Goal: Information Seeking & Learning: Learn about a topic

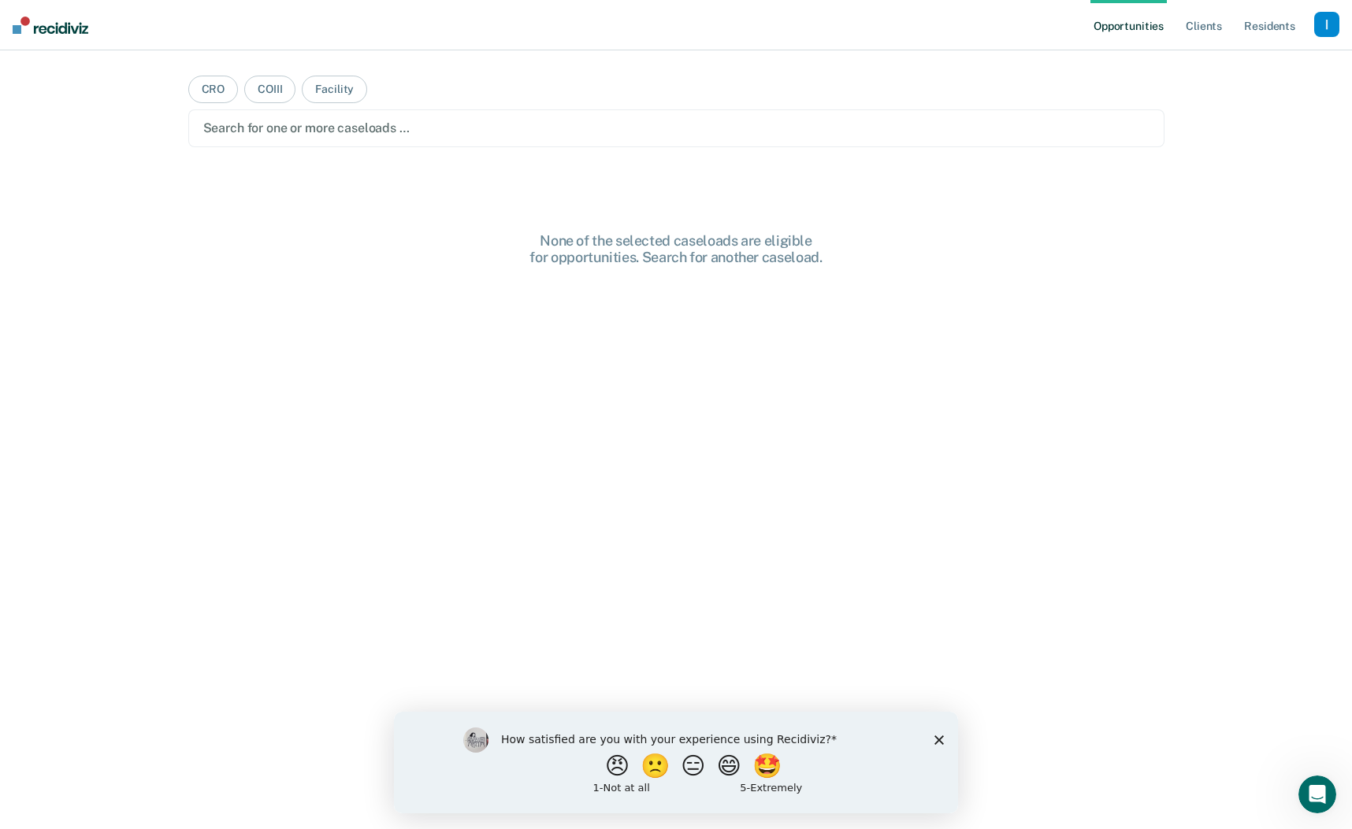
click at [940, 737] on polygon "Close survey" at bounding box center [938, 739] width 9 height 9
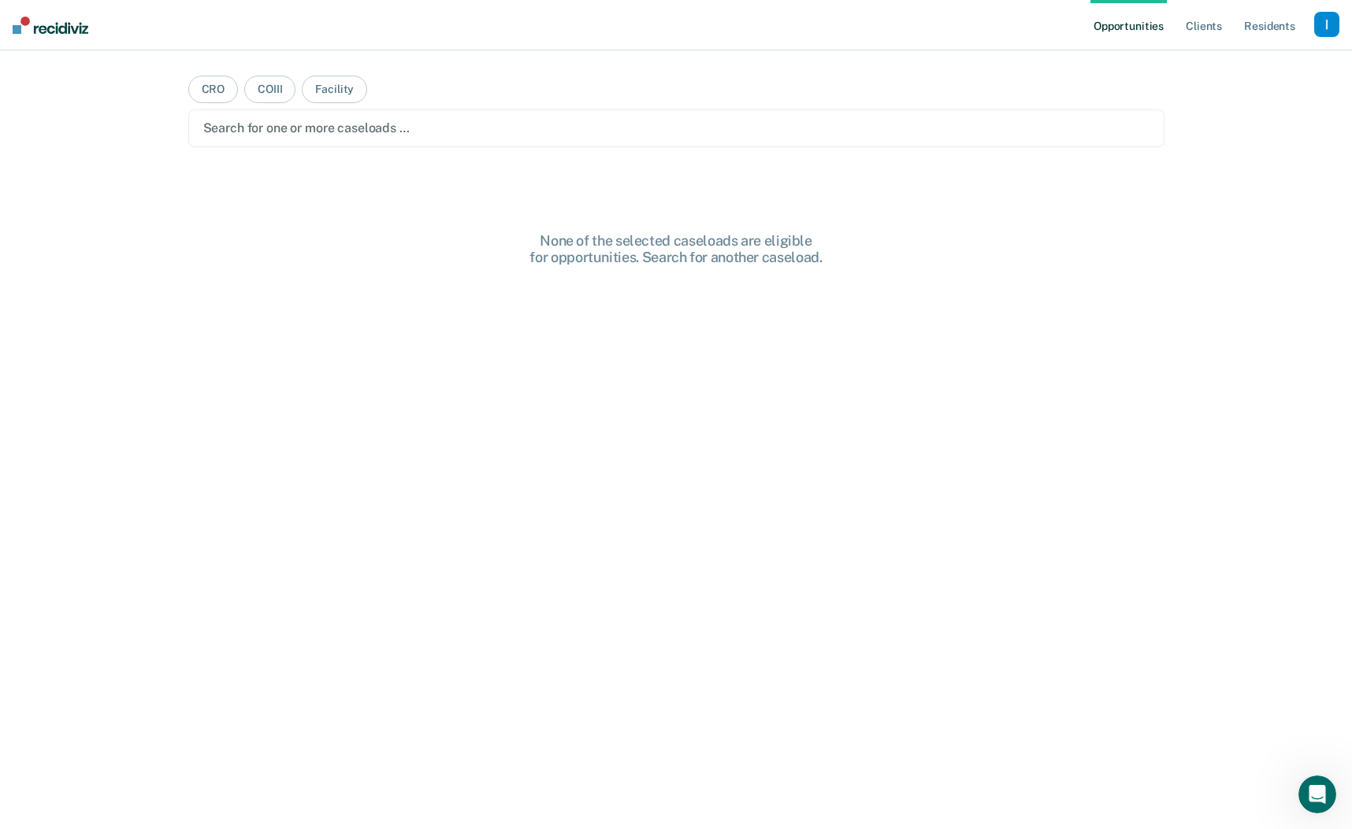
click at [1326, 26] on div "button" at bounding box center [1326, 24] width 25 height 25
click at [1228, 70] on div "Profile How it works Log Out" at bounding box center [1263, 83] width 152 height 77
click at [1214, 61] on link "Profile" at bounding box center [1263, 63] width 127 height 13
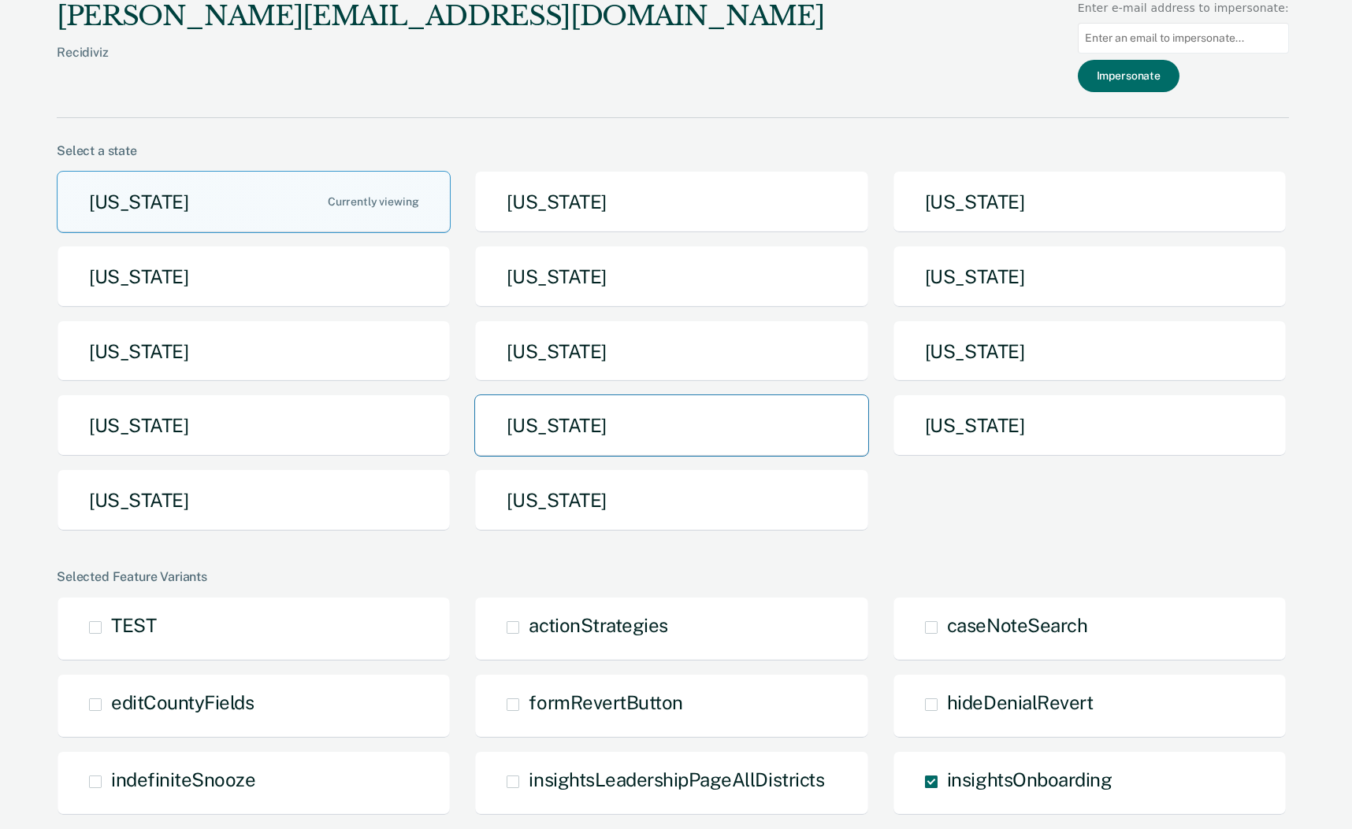
click at [559, 431] on button "Pennsylvania" at bounding box center [671, 426] width 394 height 62
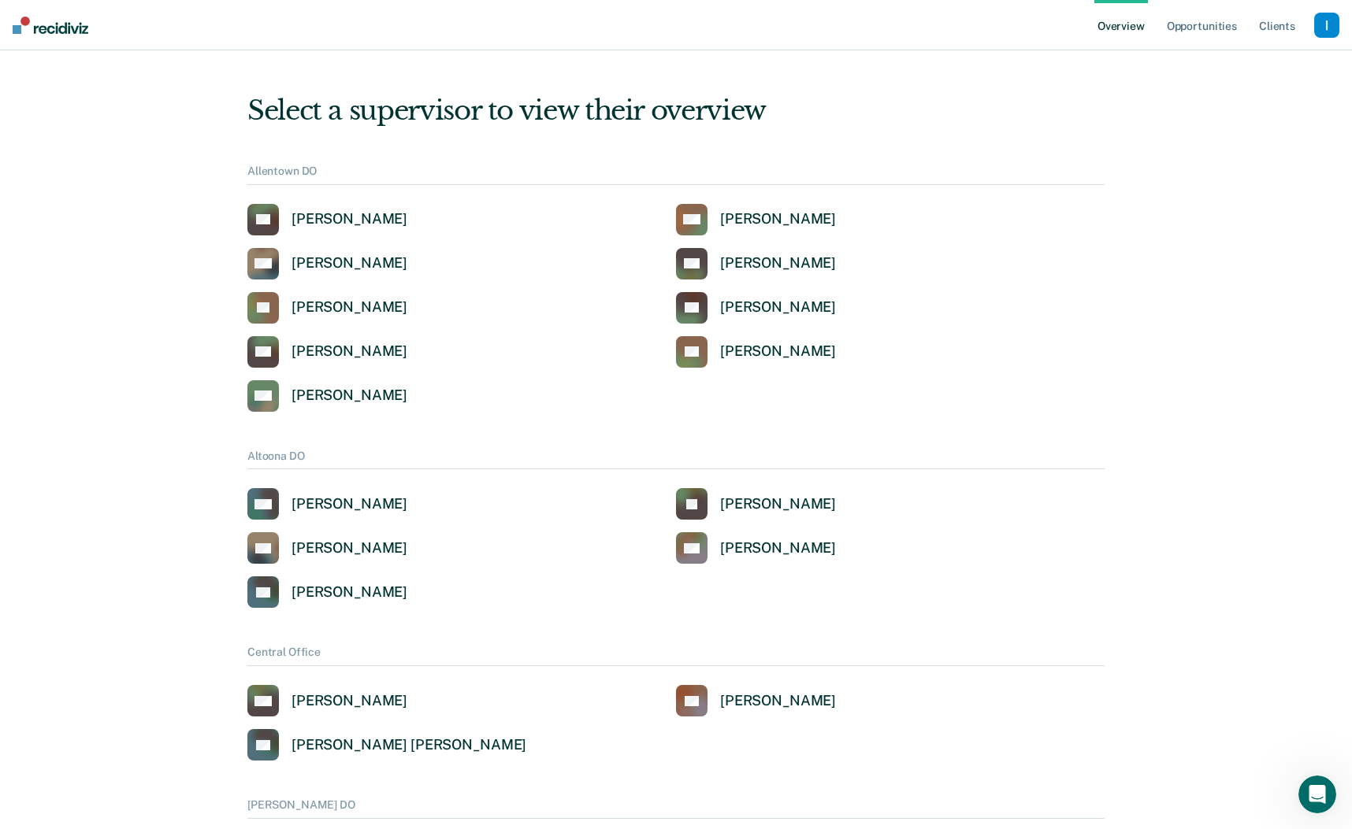
click at [1330, 20] on div "button" at bounding box center [1326, 25] width 25 height 25
click at [1327, 25] on div "button" at bounding box center [1326, 25] width 25 height 25
click at [1228, 57] on link "Profile" at bounding box center [1263, 63] width 127 height 13
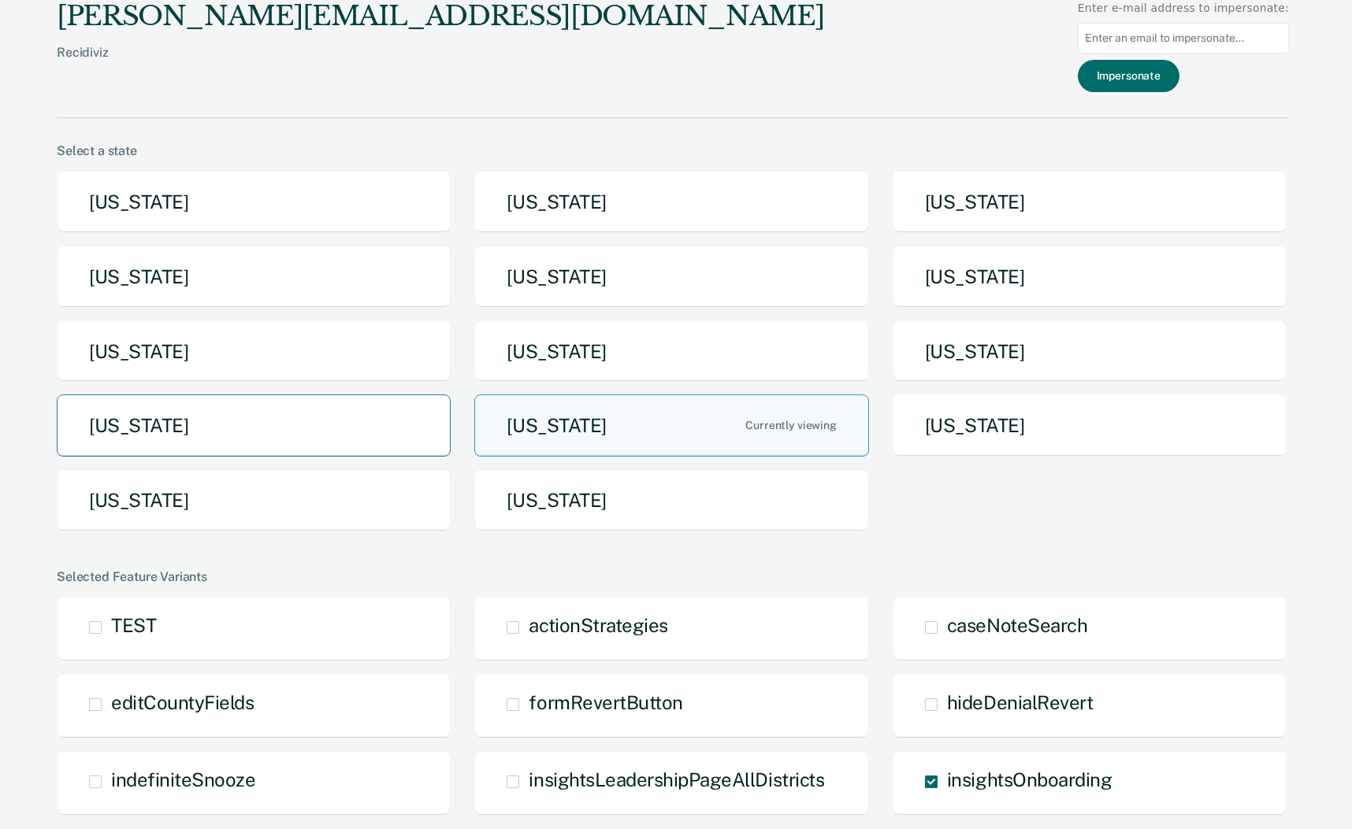
click at [148, 438] on button "North Dakota" at bounding box center [254, 426] width 394 height 62
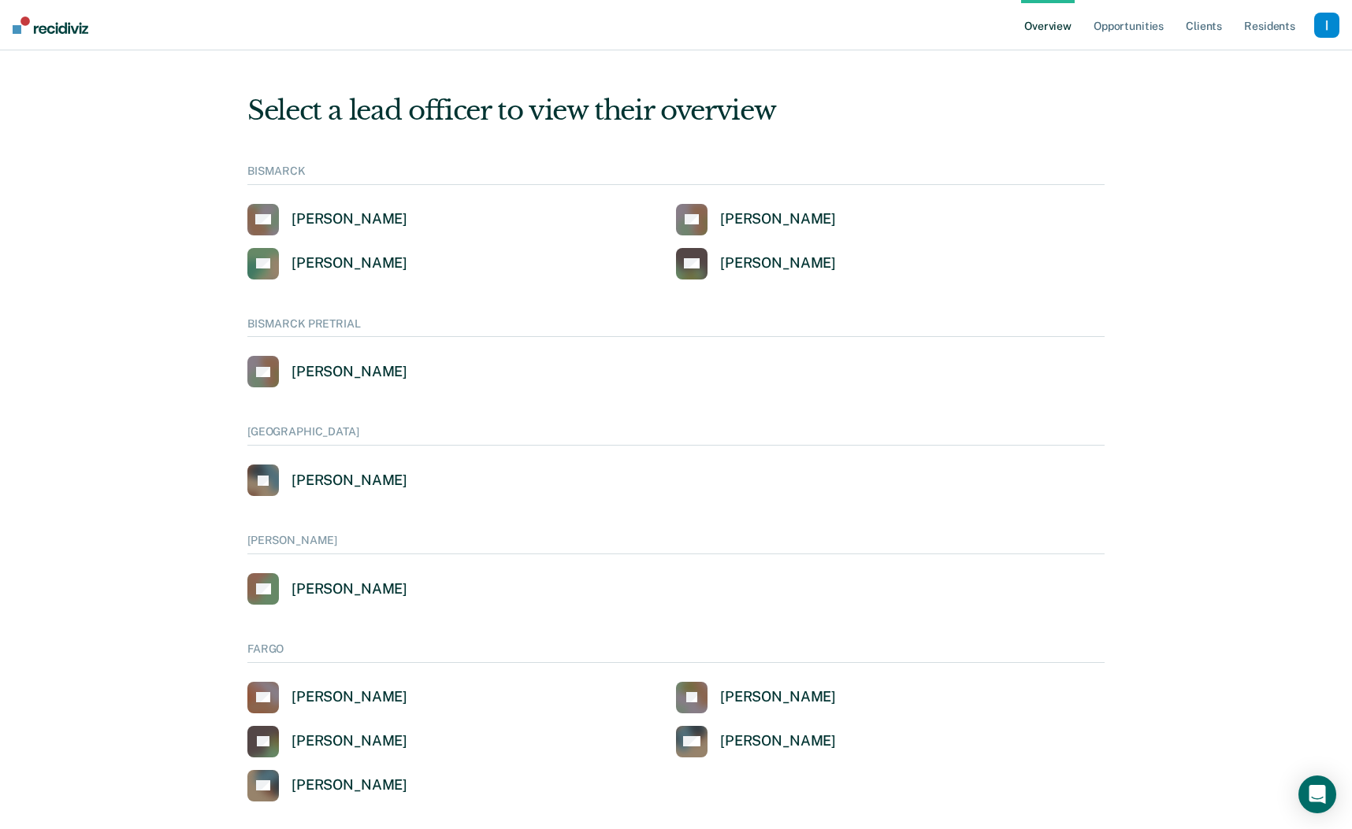
click at [1324, 34] on div "button" at bounding box center [1326, 25] width 25 height 25
click at [1212, 102] on link "Go to System-Level Trends" at bounding box center [1259, 101] width 134 height 13
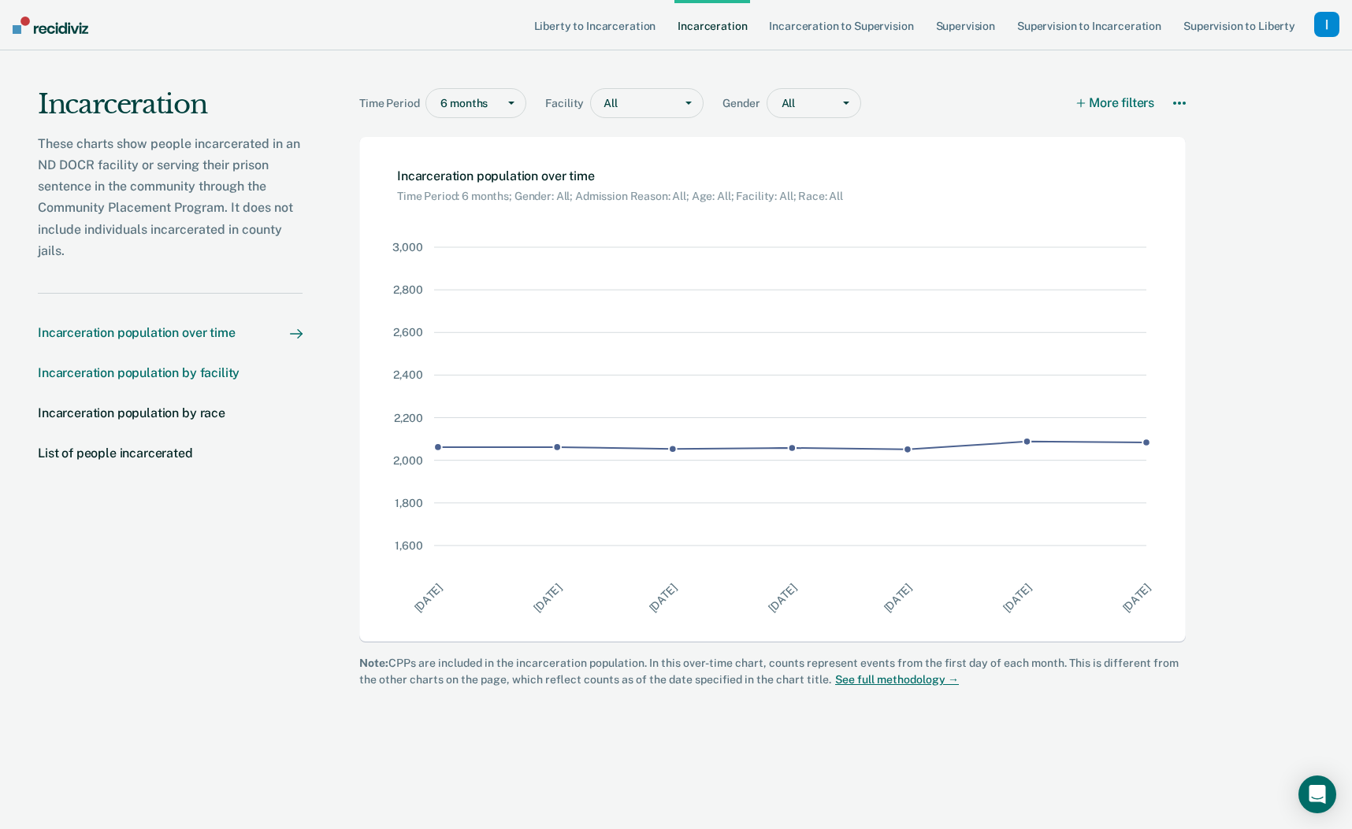
click at [139, 376] on div "Incarceration population by facility" at bounding box center [139, 372] width 202 height 15
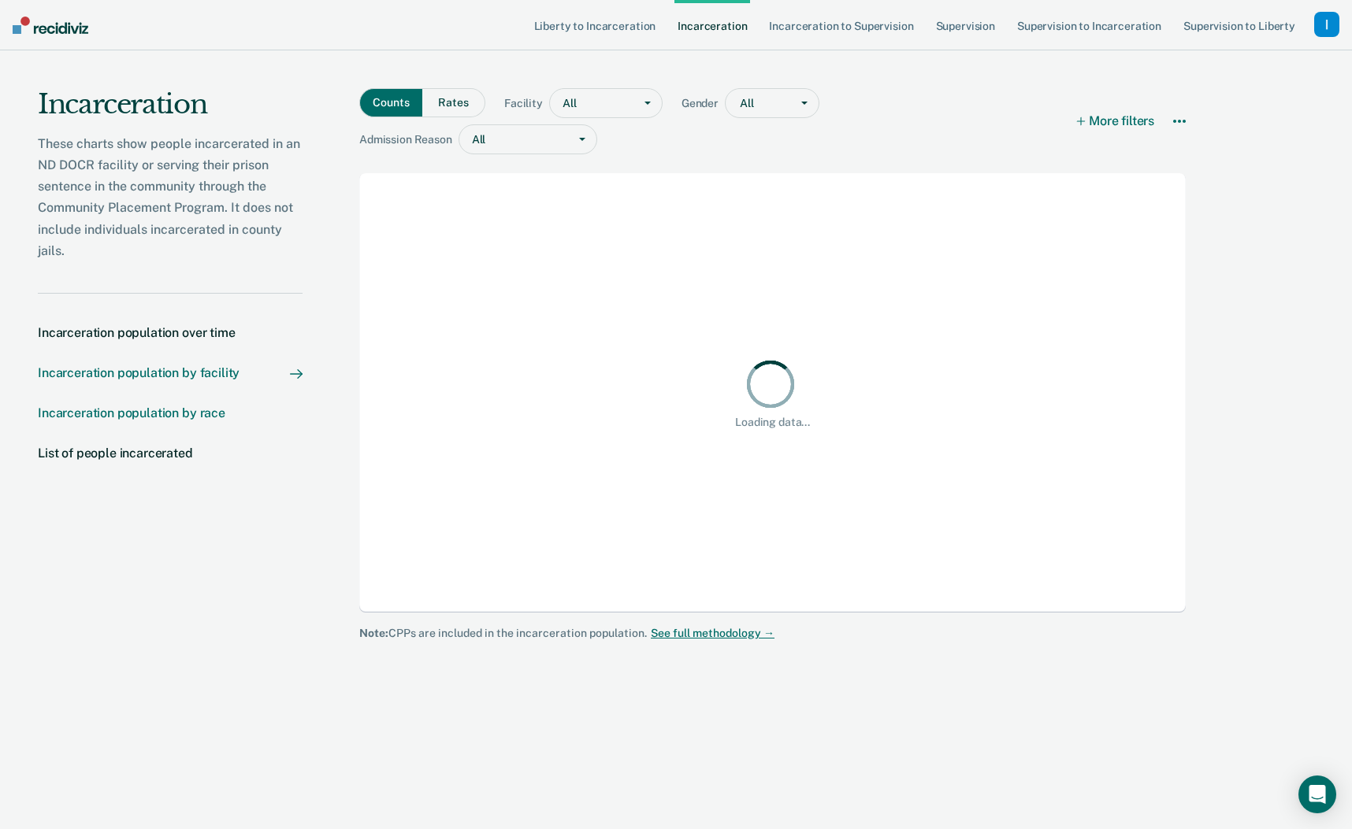
click at [135, 406] on div "Incarceration population by race" at bounding box center [131, 413] width 187 height 15
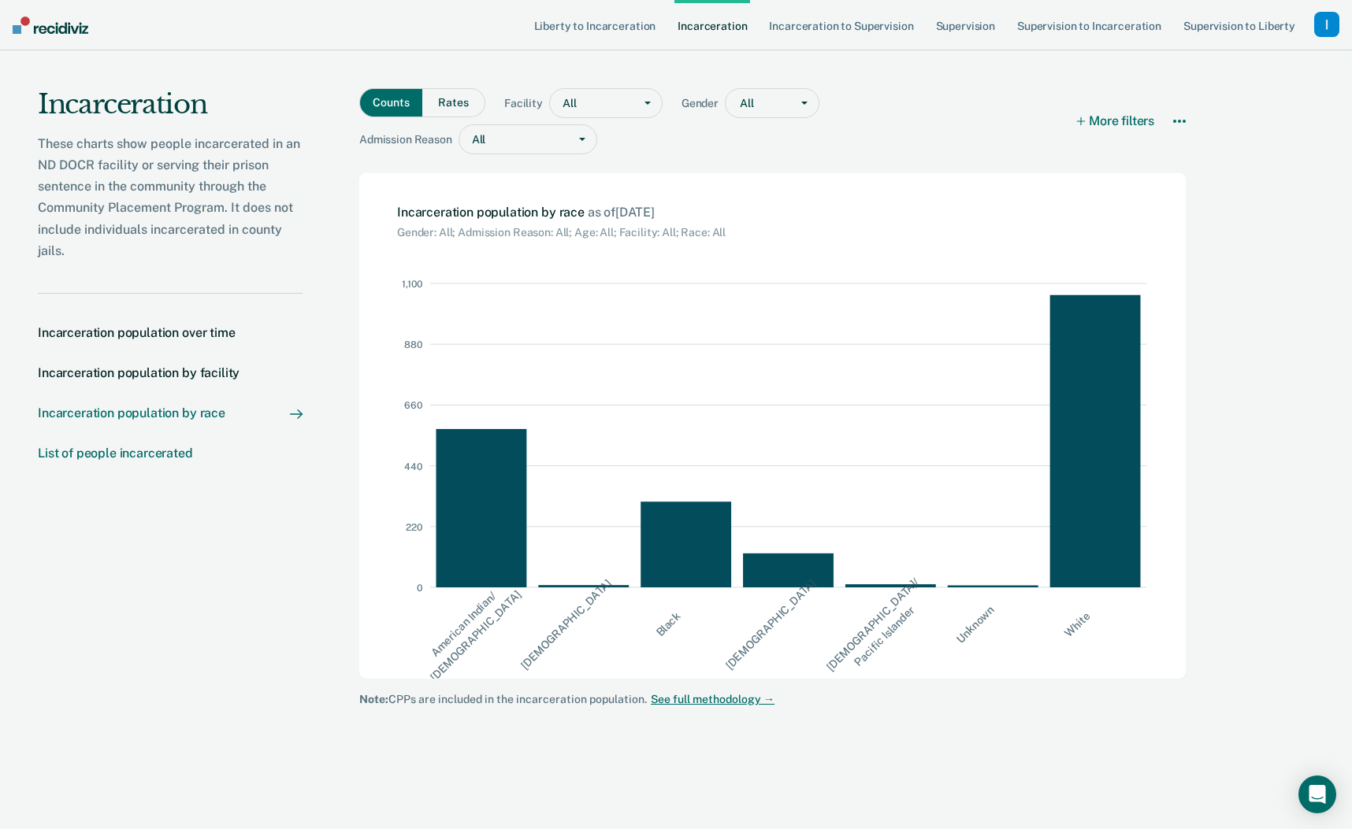
click at [131, 451] on div "List of people incarcerated" at bounding box center [115, 453] width 155 height 15
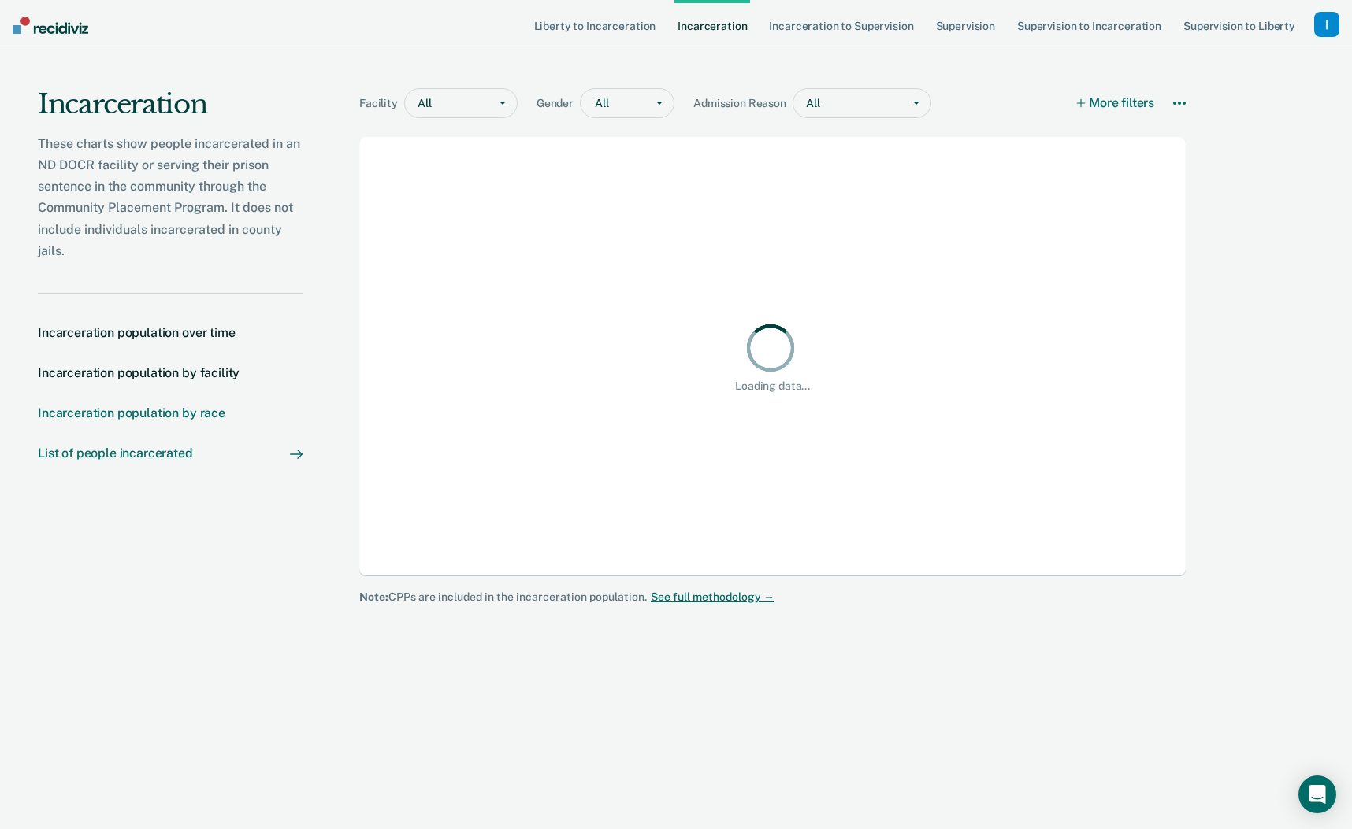
click at [149, 413] on div "Incarceration population by race" at bounding box center [131, 413] width 187 height 15
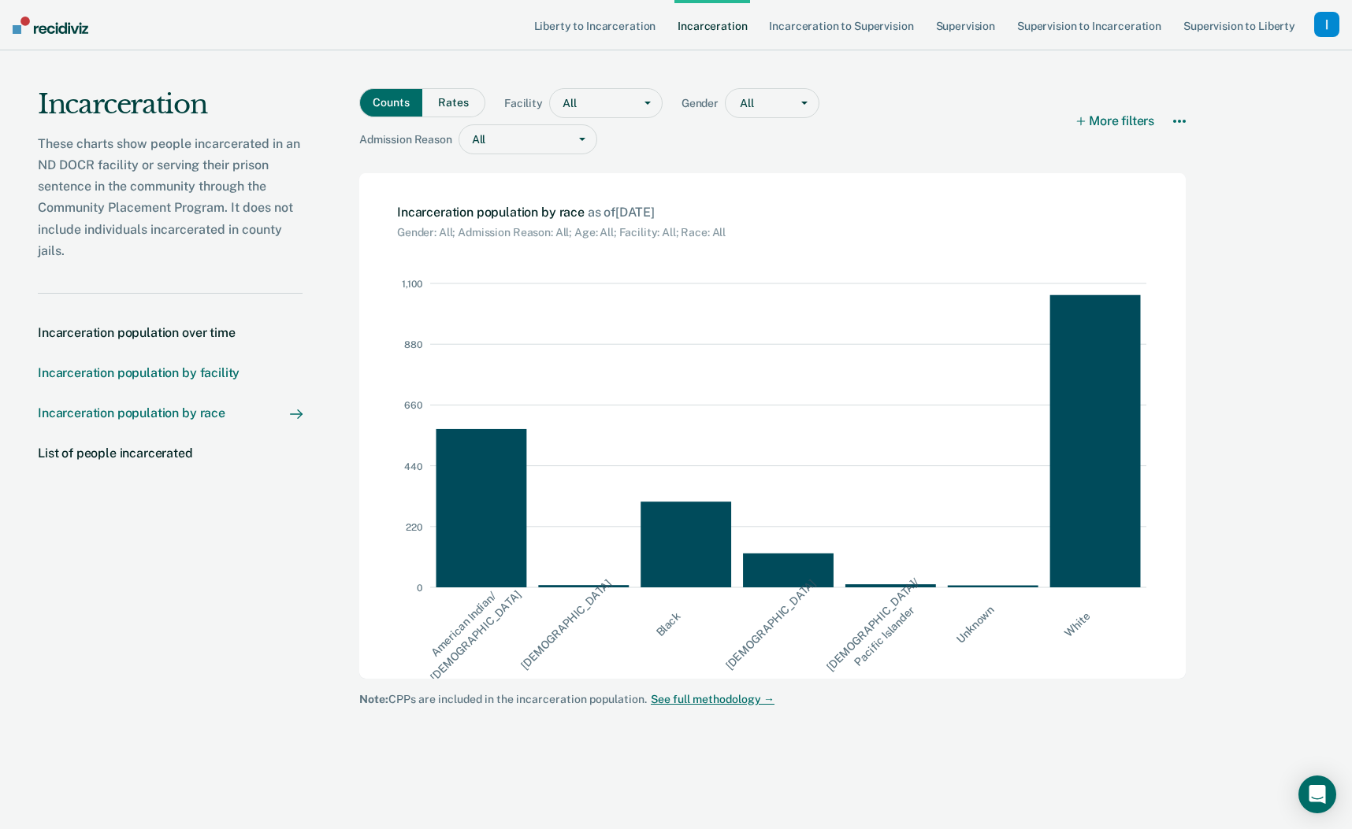
click at [147, 376] on div "Incarceration population by facility" at bounding box center [139, 372] width 202 height 15
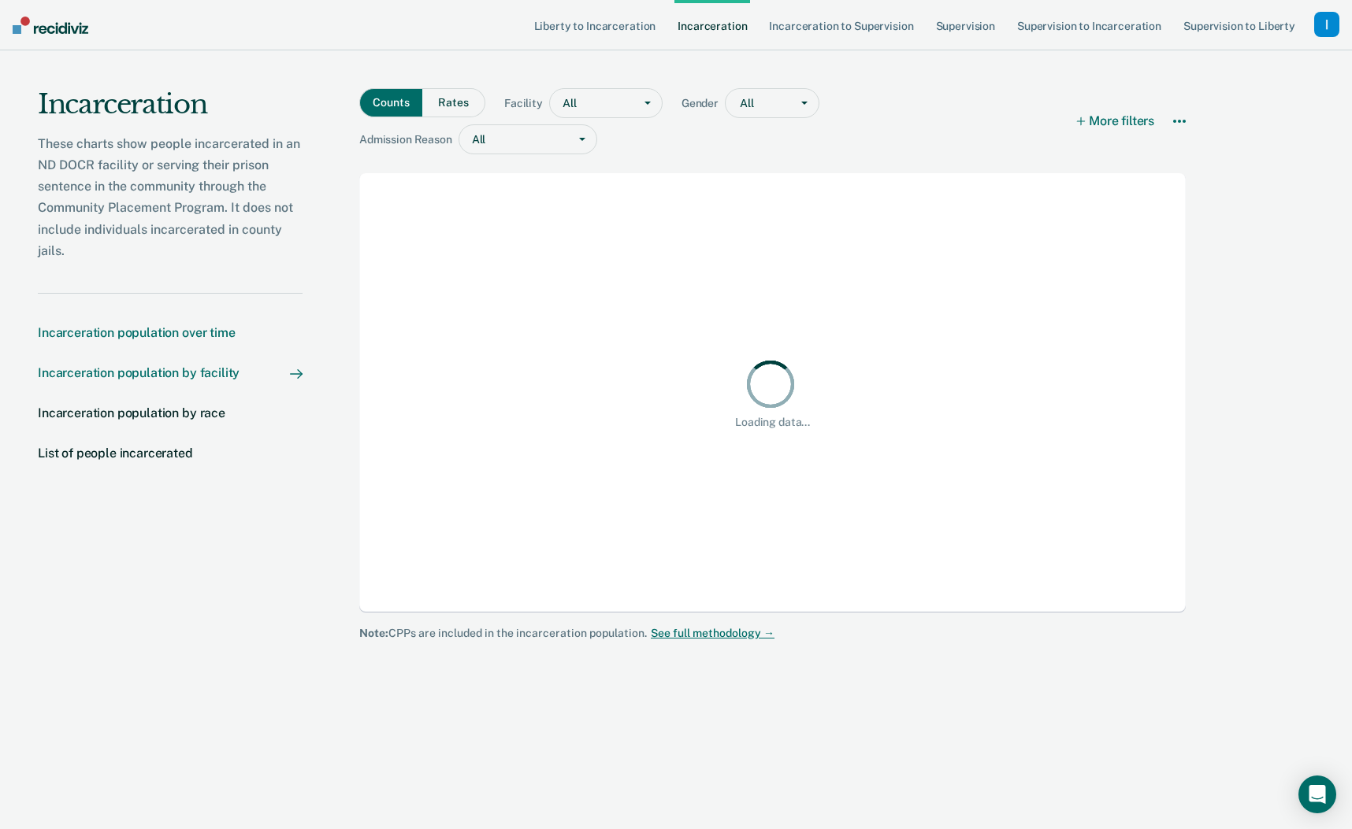
click at [133, 328] on div "Incarceration population over time" at bounding box center [137, 332] width 198 height 15
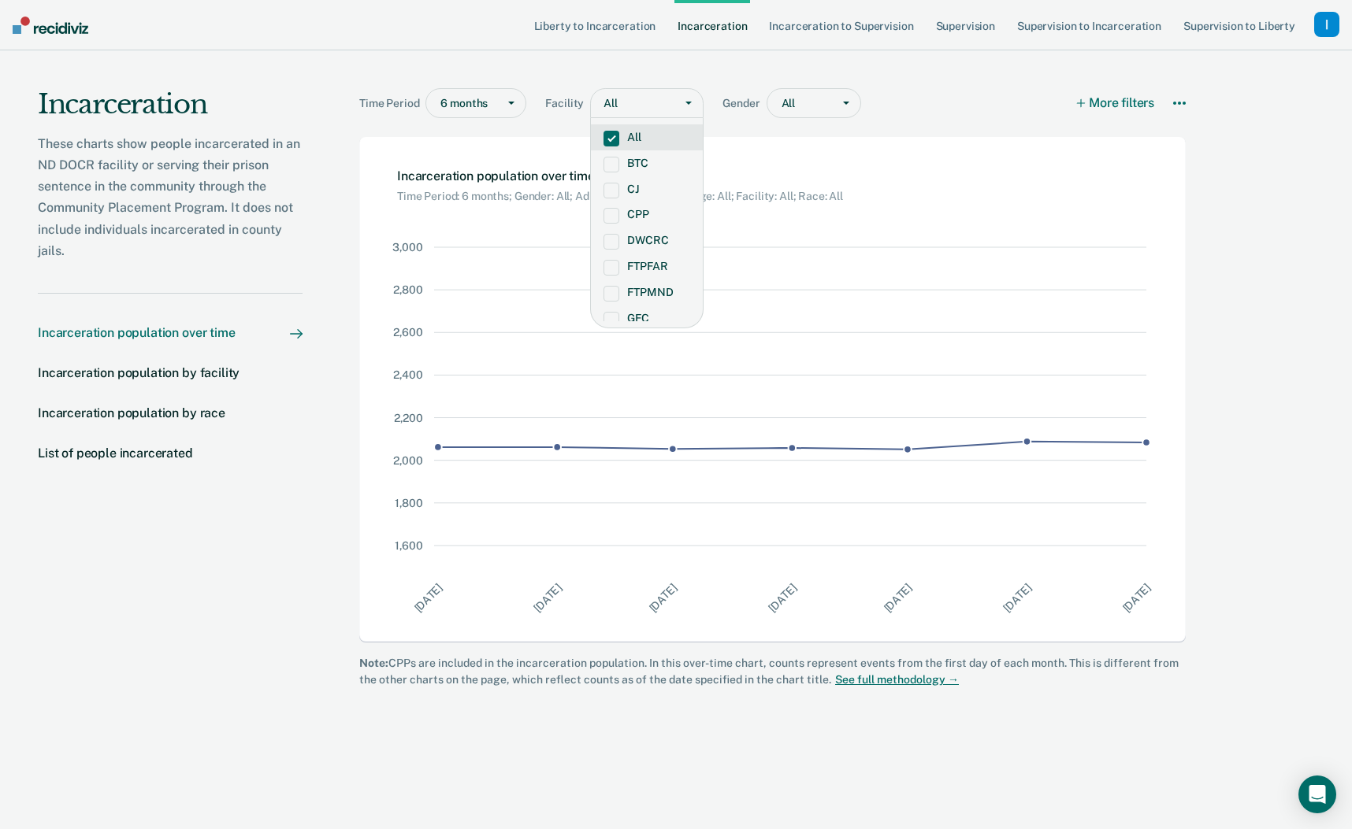
click at [614, 98] on div "All" at bounding box center [632, 103] width 83 height 23
click at [643, 241] on label "DWCRC" at bounding box center [646, 240] width 87 height 13
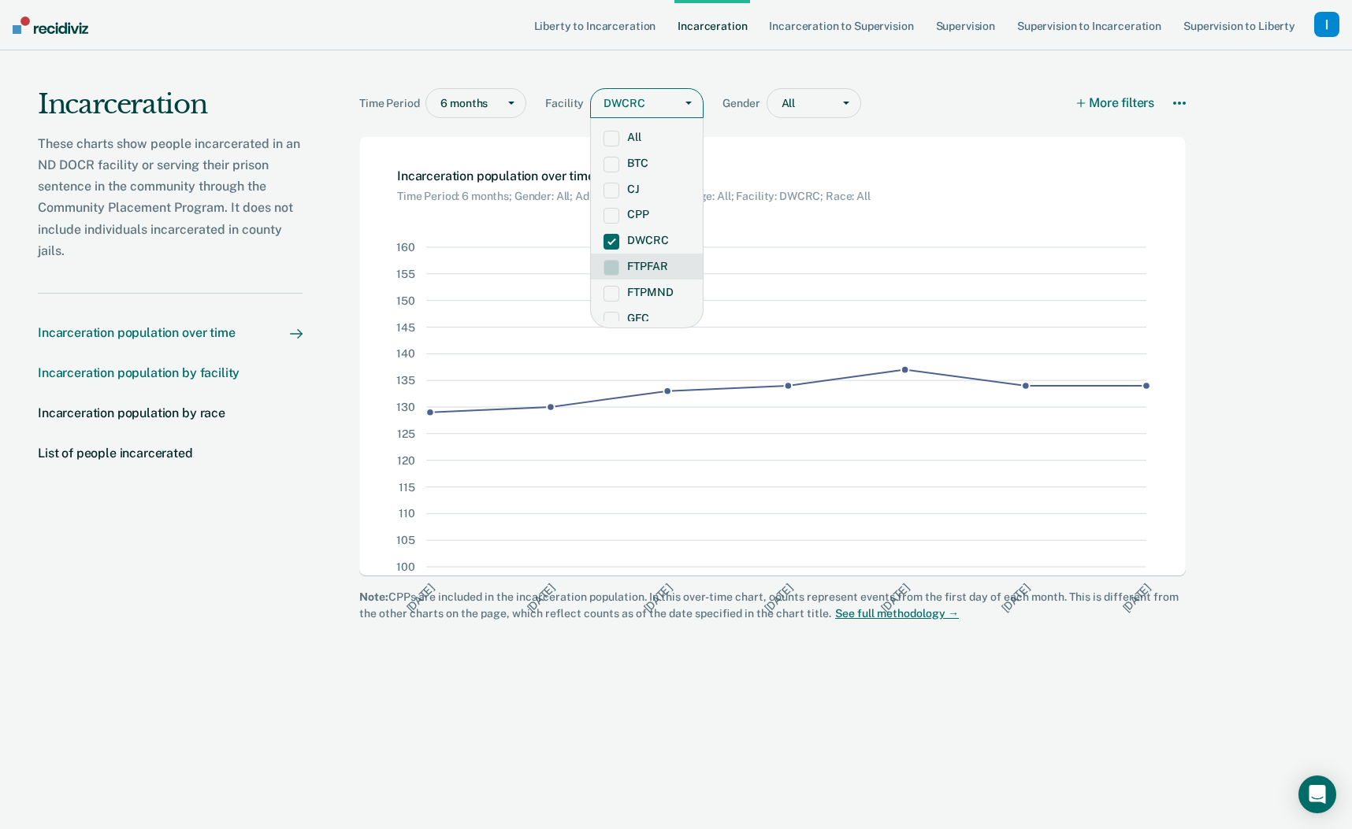
click at [194, 377] on div "Incarceration population by facility" at bounding box center [139, 372] width 202 height 15
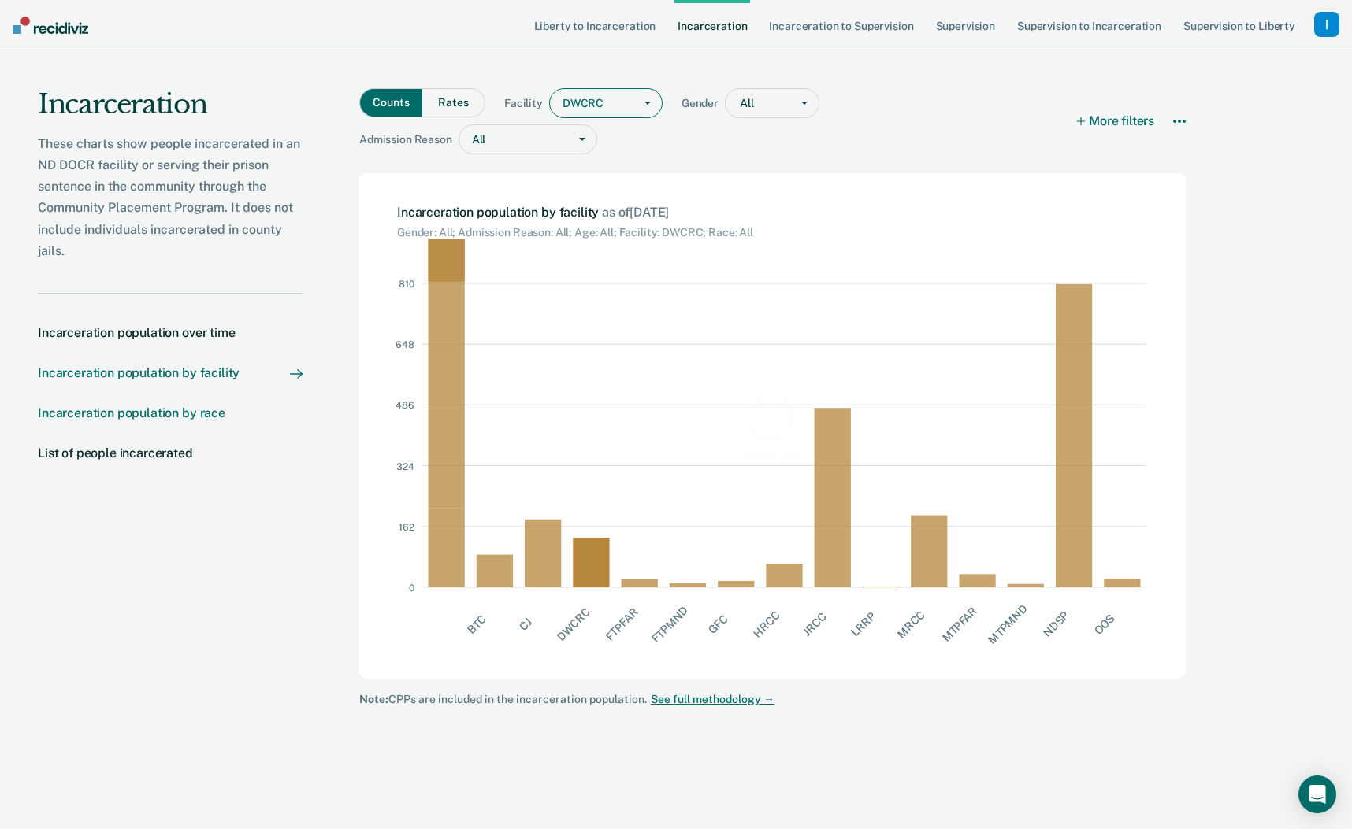
click at [165, 413] on div "Incarceration population by race" at bounding box center [131, 413] width 187 height 15
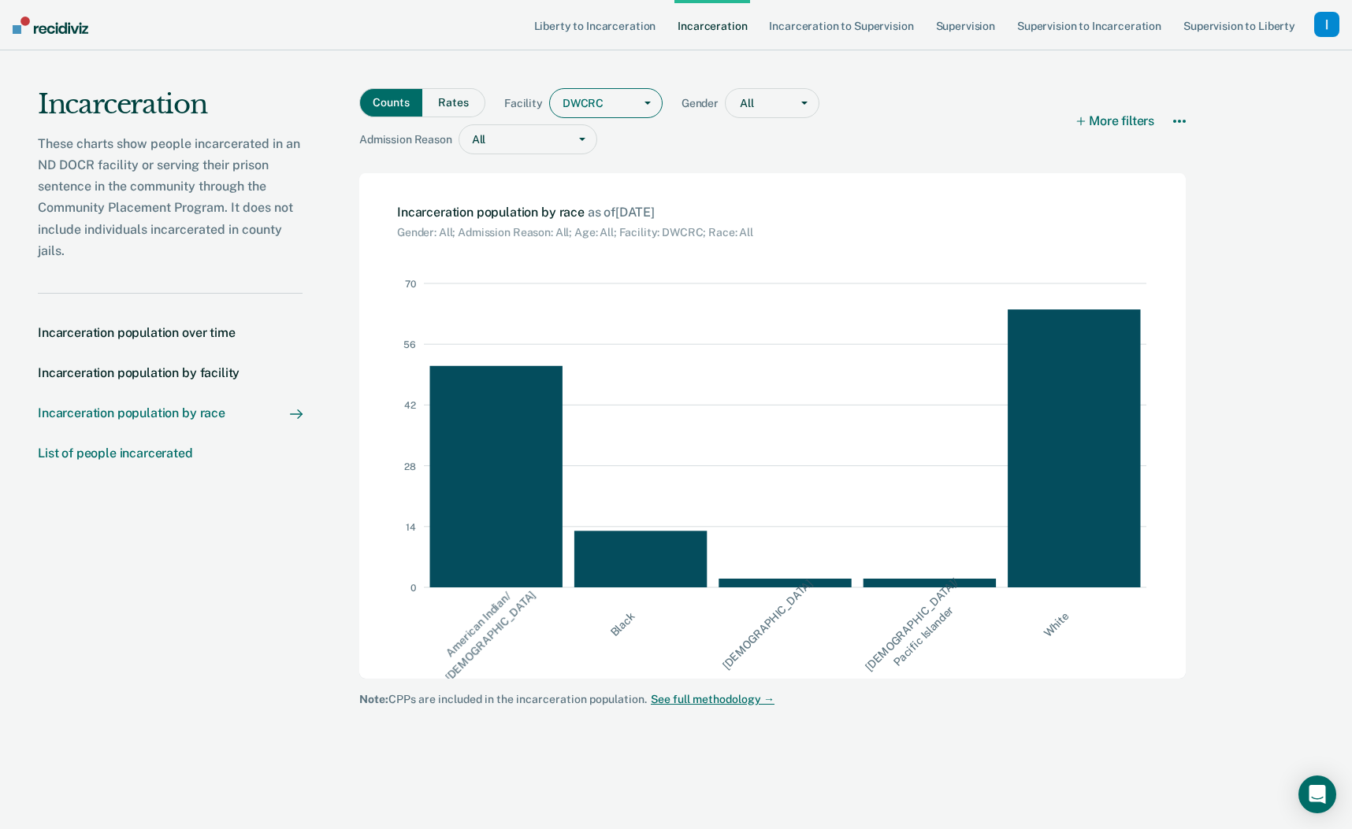
click at [132, 450] on div "List of people incarcerated" at bounding box center [115, 453] width 155 height 15
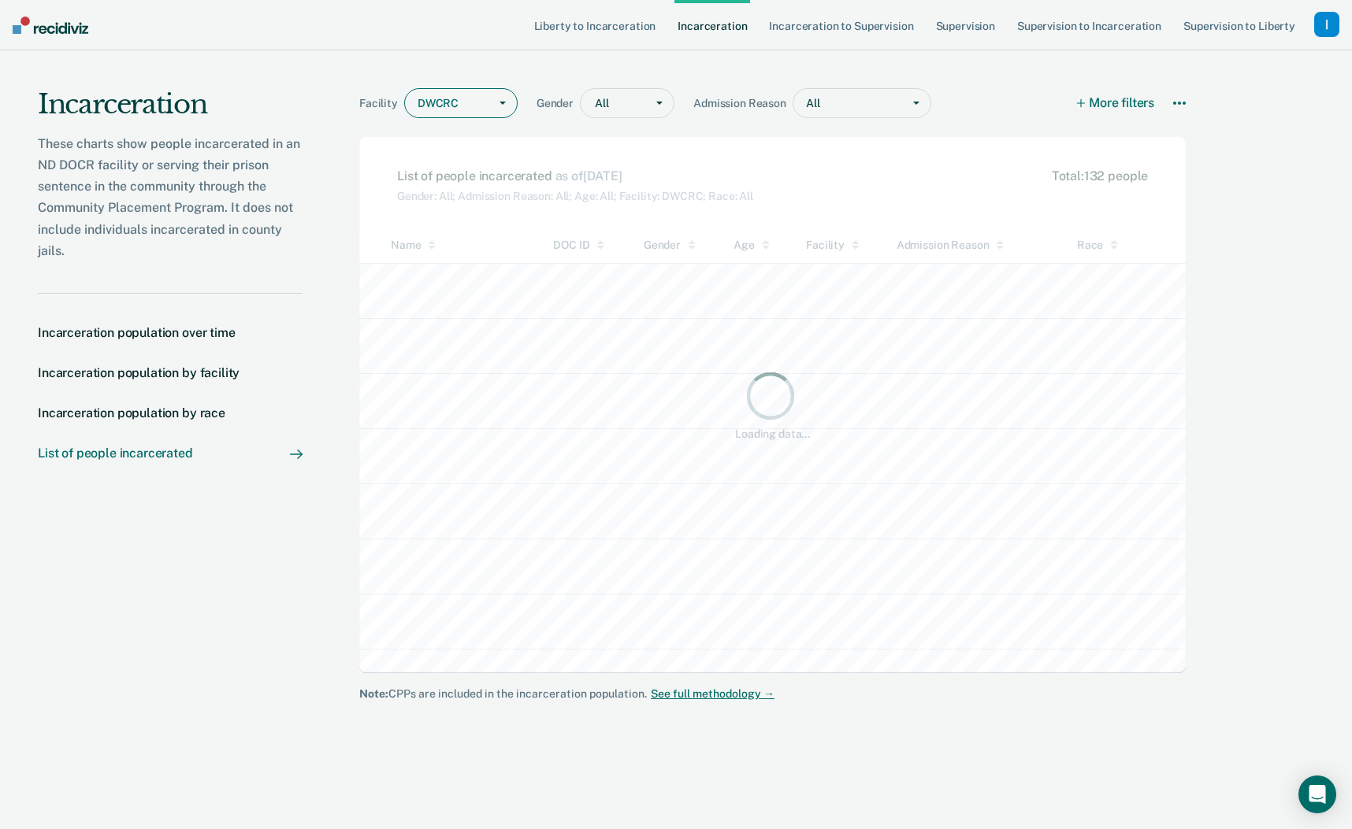
scroll to position [410, 866]
click at [1047, 29] on link "Supervision to Incarceration" at bounding box center [1089, 25] width 150 height 50
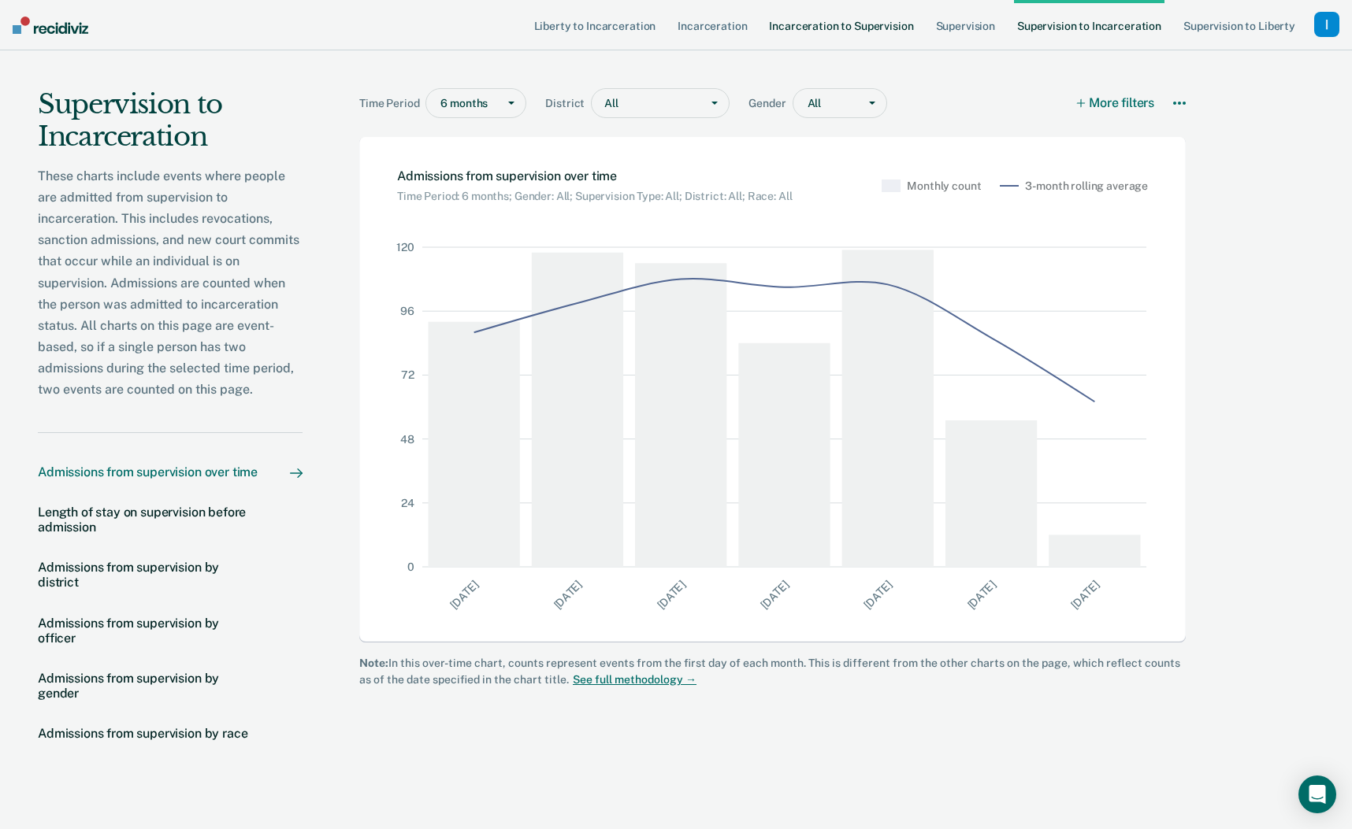
click at [842, 35] on link "Incarceration to Supervision" at bounding box center [841, 25] width 150 height 50
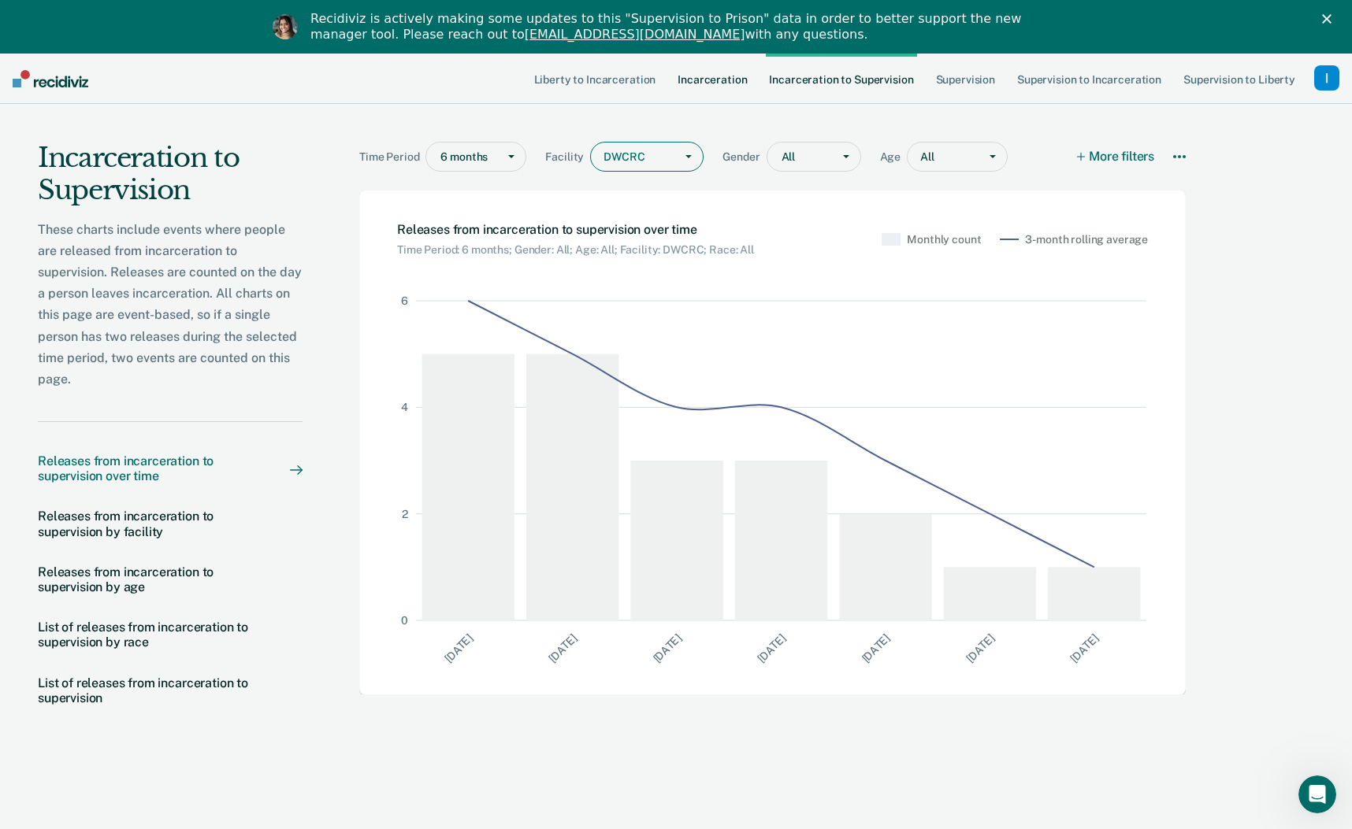
click at [711, 83] on link "Incarceration" at bounding box center [712, 79] width 76 height 50
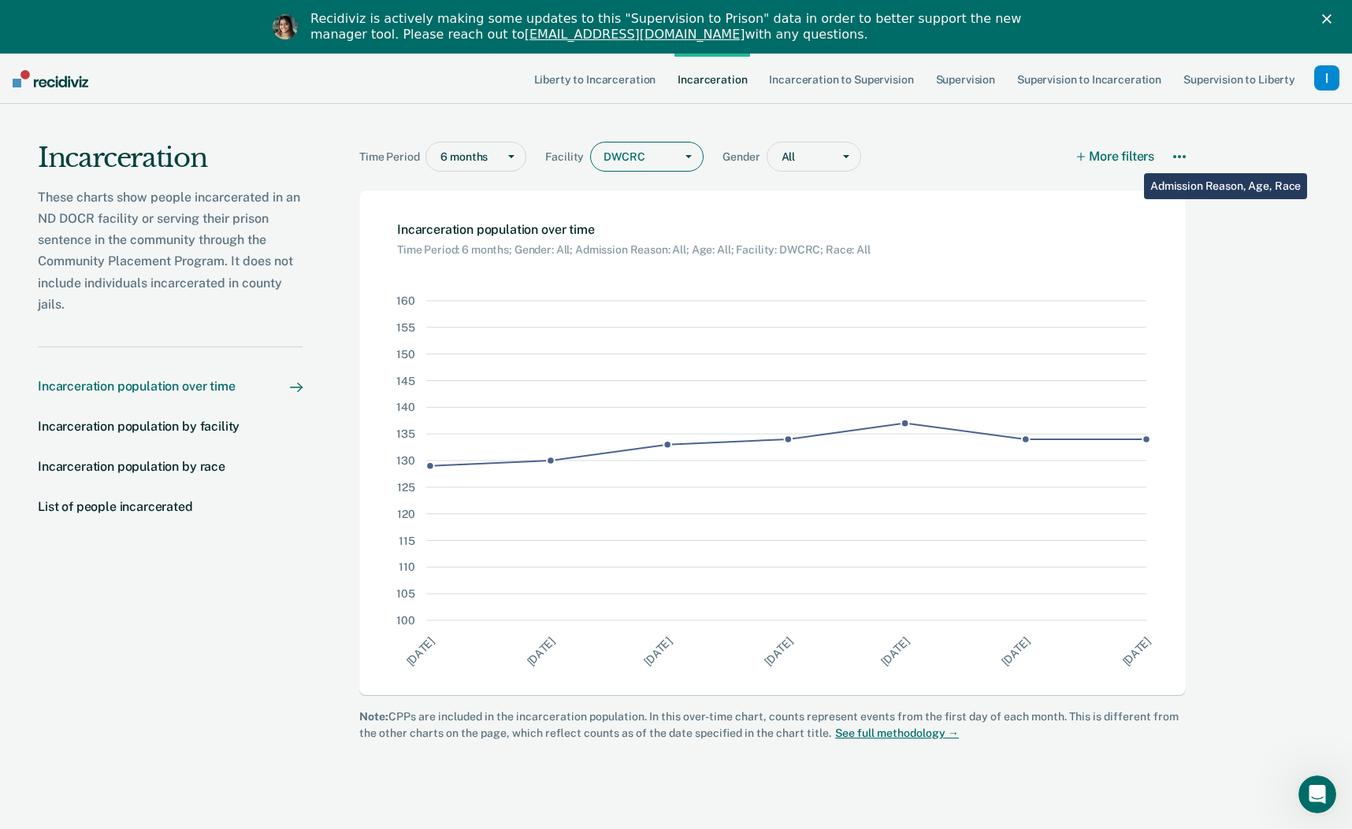
click at [1132, 161] on button "More filters" at bounding box center [1115, 157] width 77 height 30
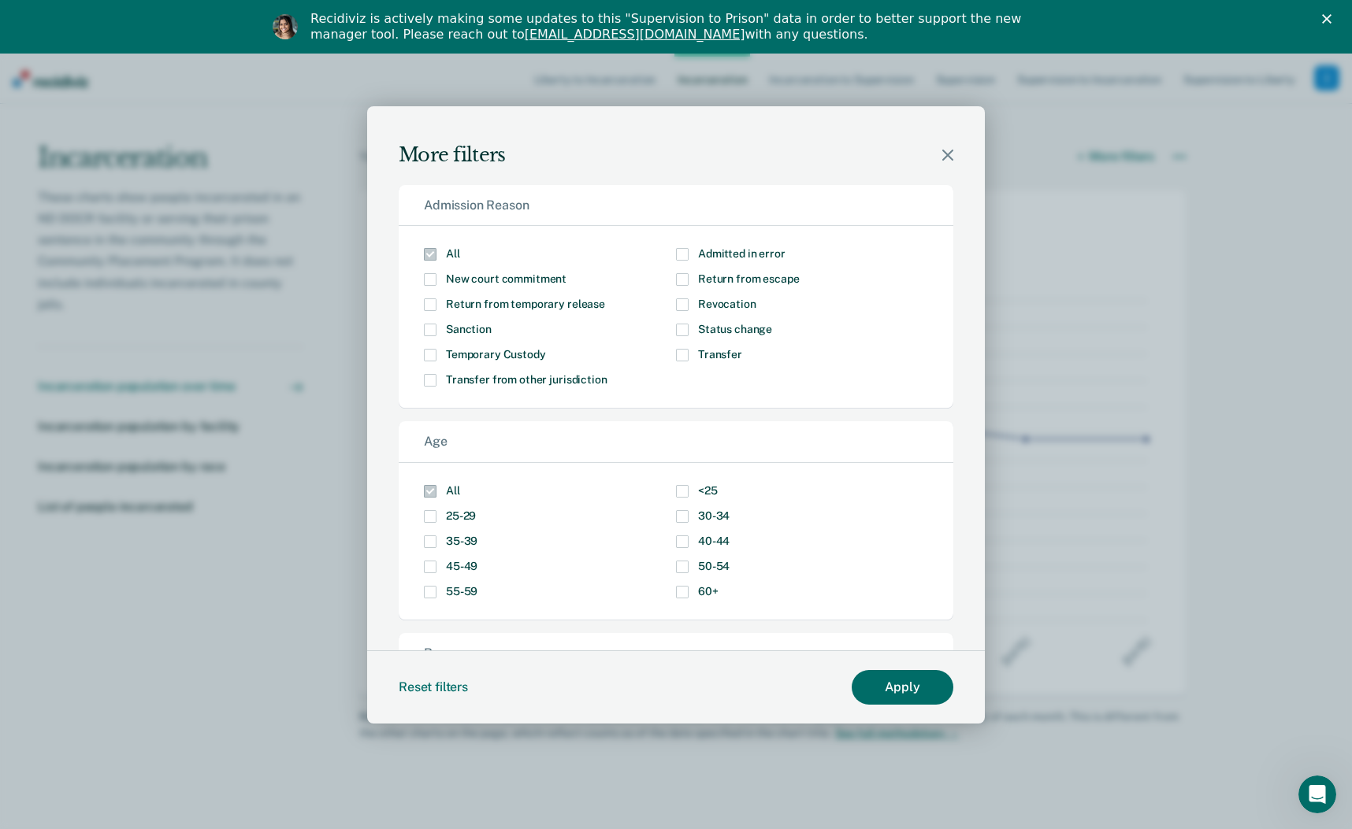
click at [951, 154] on icon "Modal" at bounding box center [947, 155] width 11 height 11
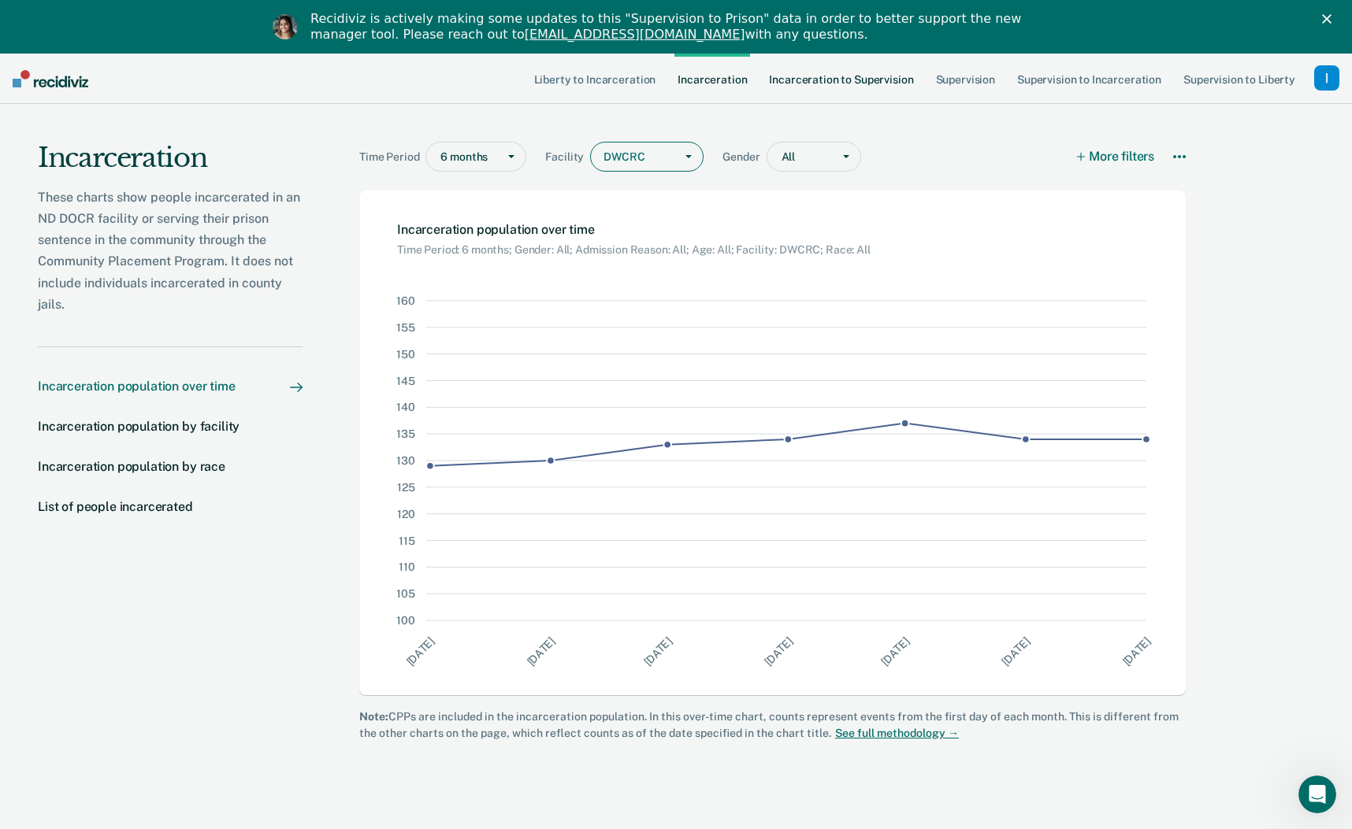
click at [803, 78] on link "Incarceration to Supervision" at bounding box center [841, 79] width 150 height 50
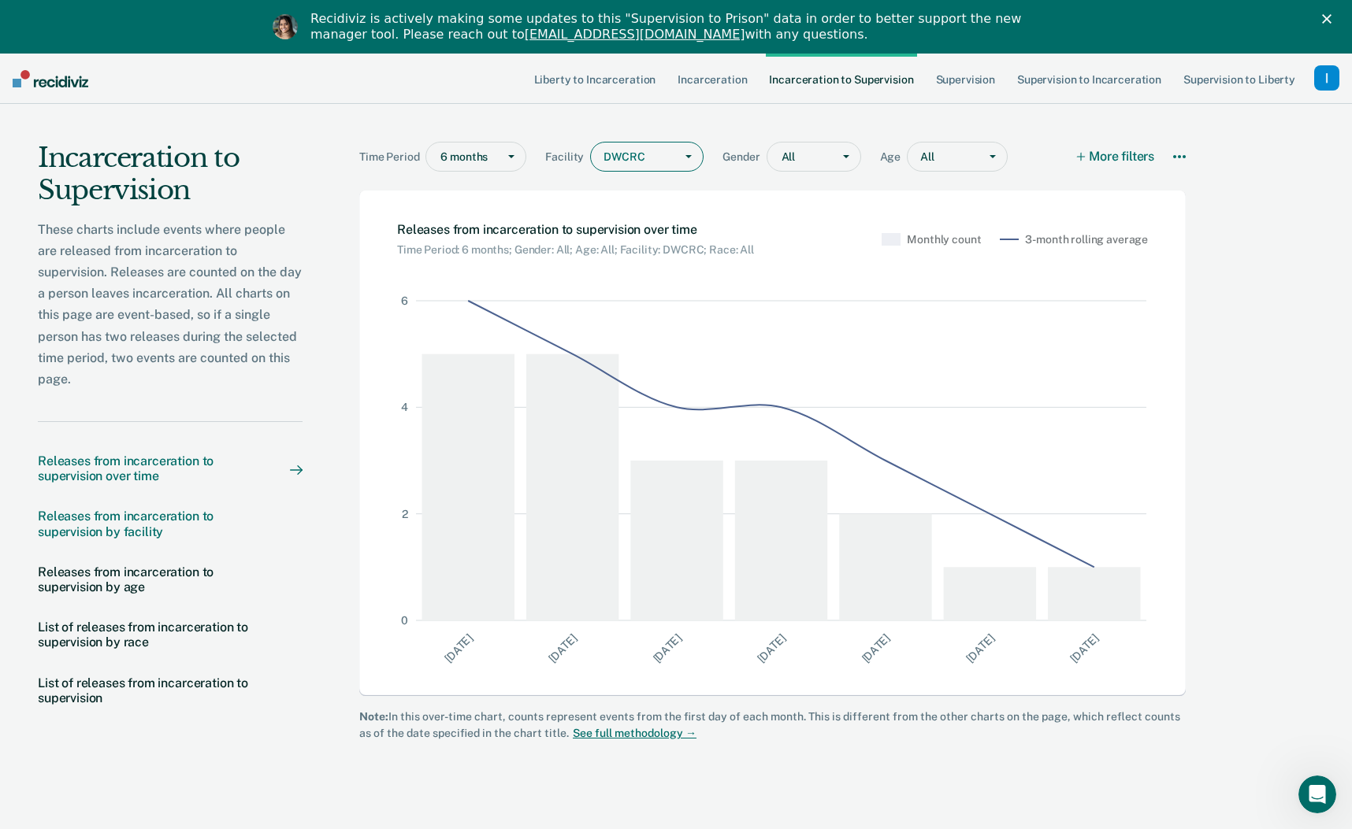
click at [99, 526] on div "Releases from incarceration to supervision by facility" at bounding box center [148, 524] width 221 height 30
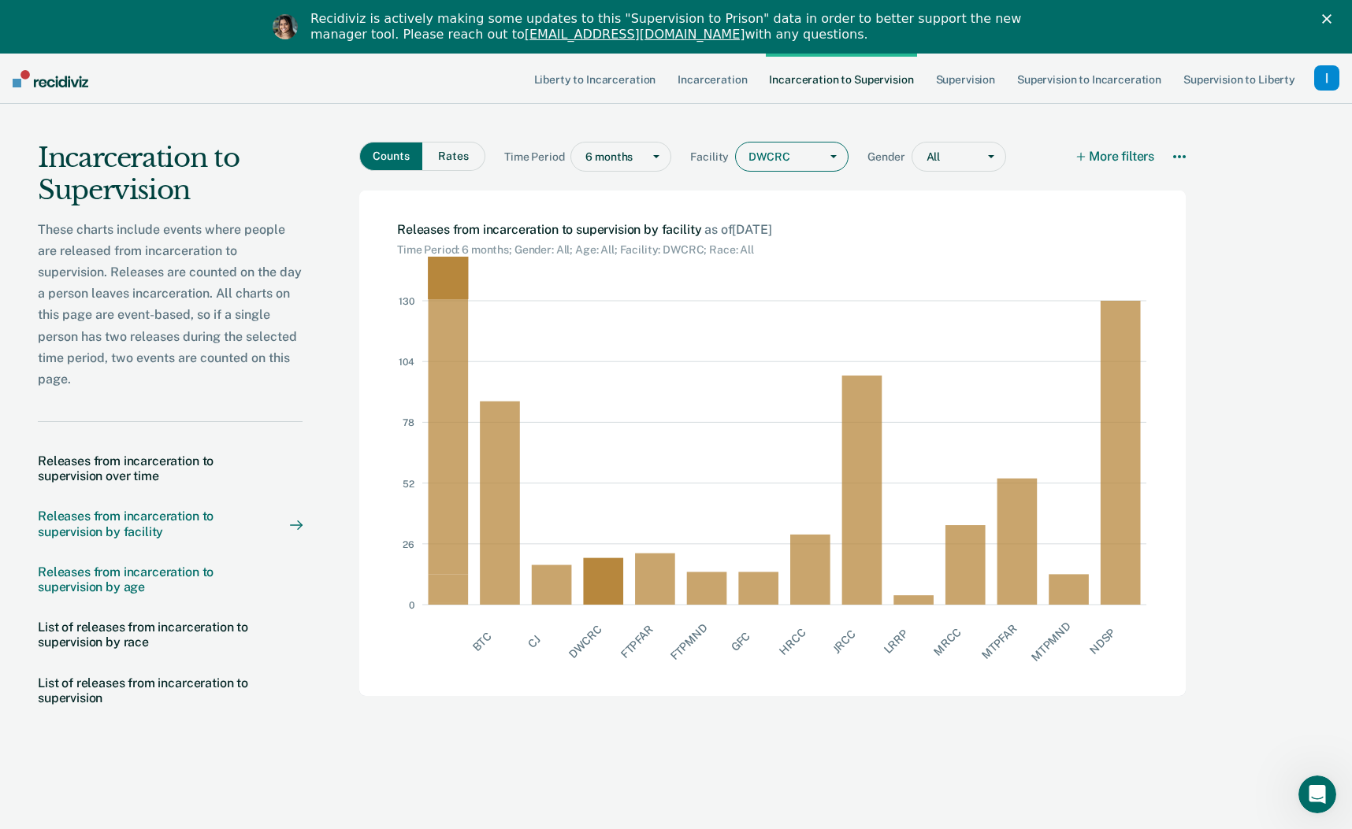
click at [80, 584] on div "Releases from incarceration to supervision by age" at bounding box center [148, 580] width 221 height 30
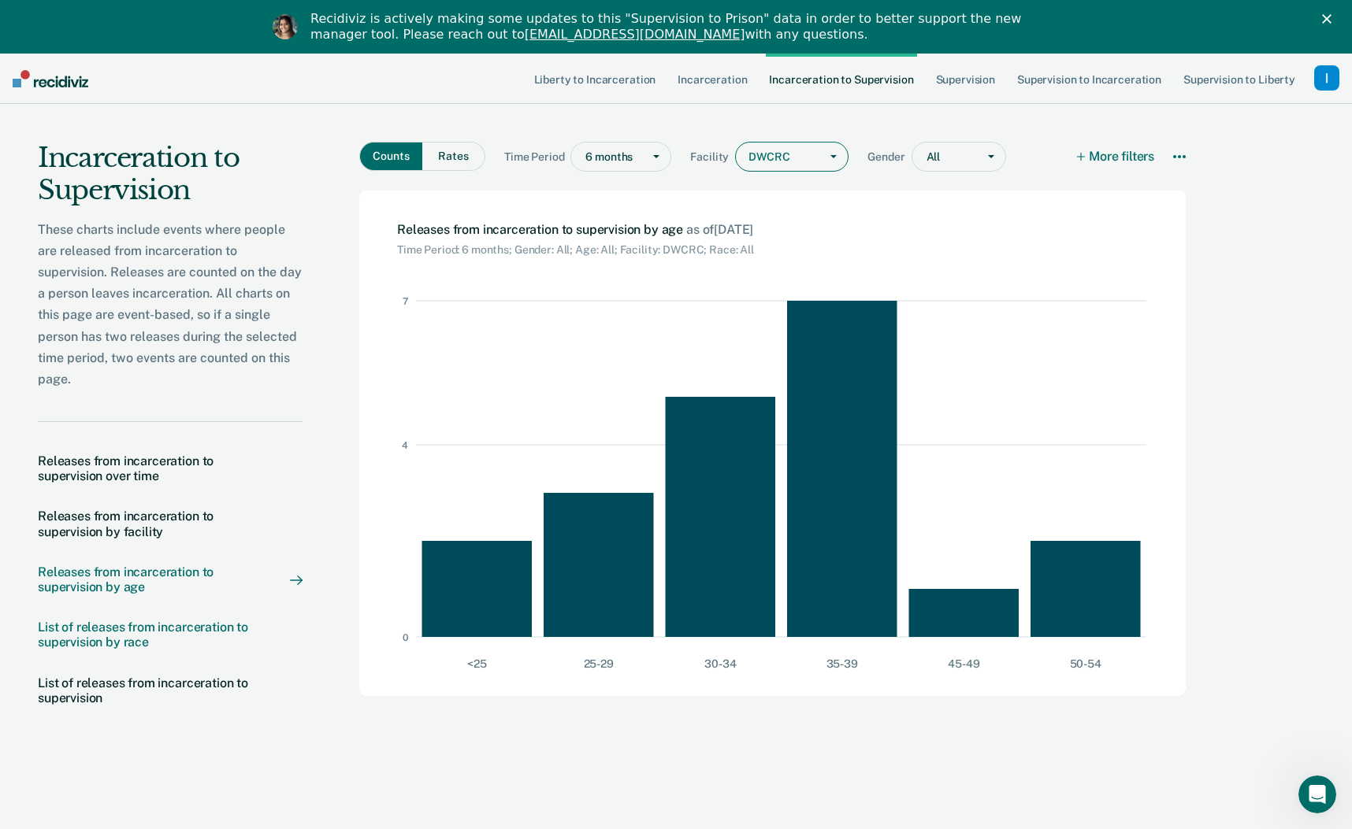
click at [86, 636] on div "List of releases from incarceration to supervision by race" at bounding box center [148, 635] width 221 height 30
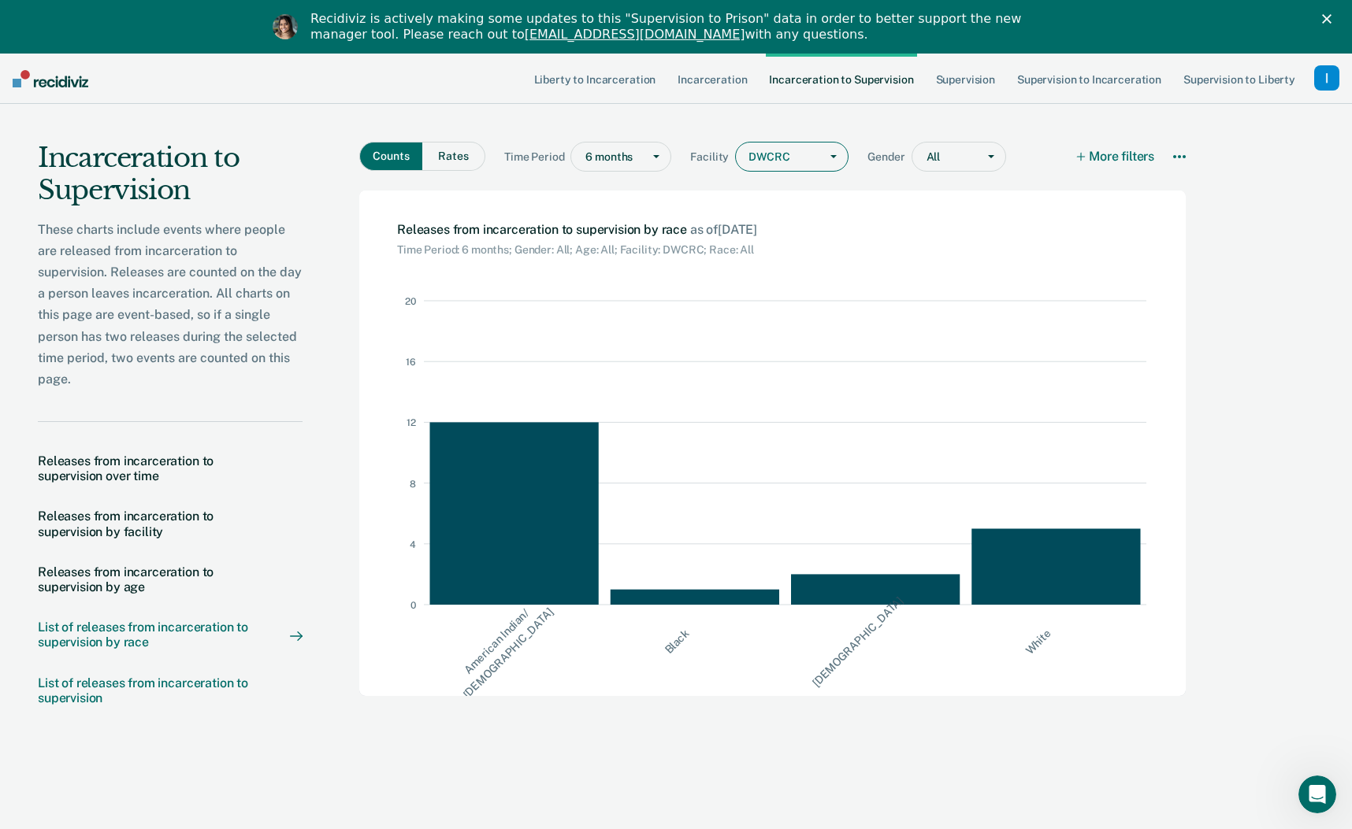
click at [71, 688] on div "List of releases from incarceration to supervision" at bounding box center [148, 691] width 221 height 30
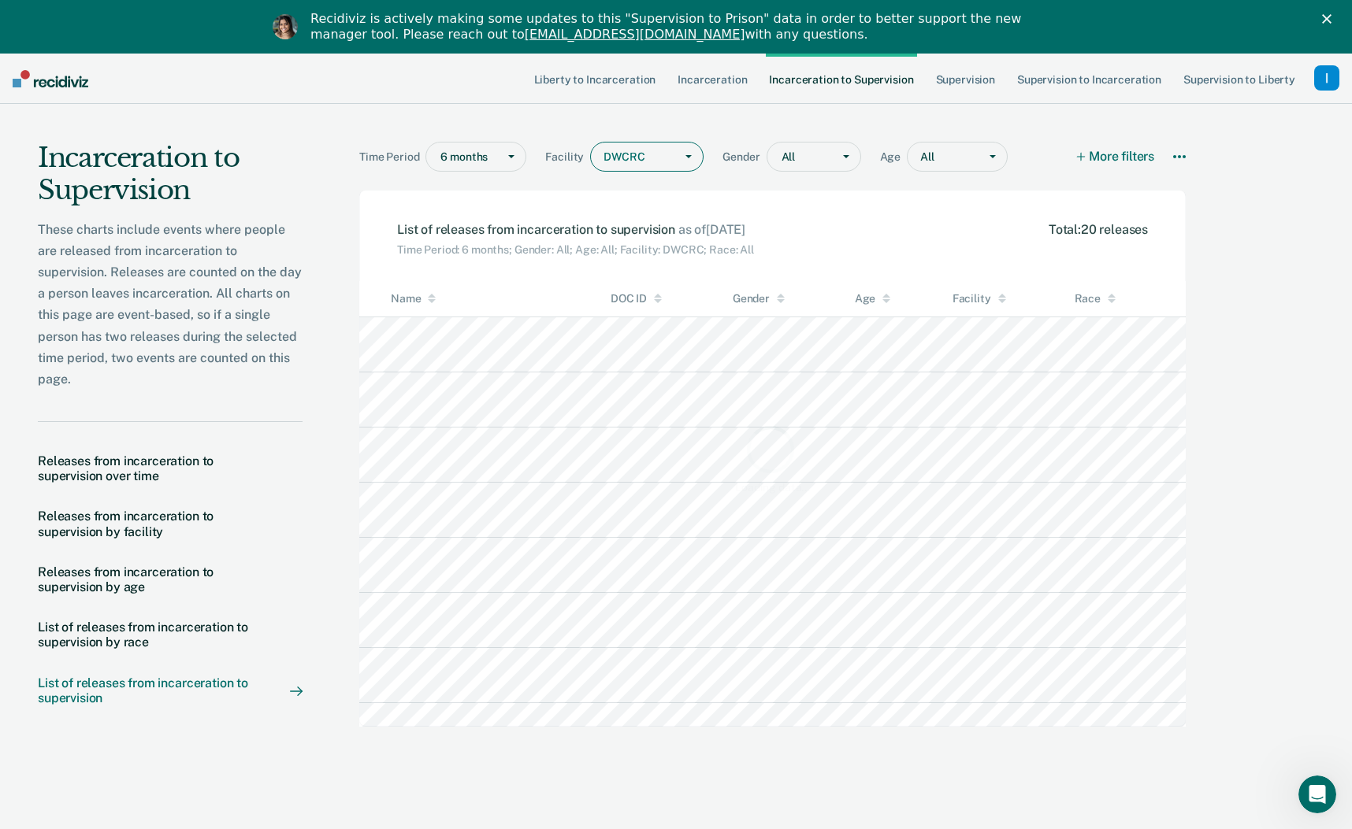
scroll to position [410, 866]
click at [98, 635] on div "List of releases from incarceration to supervision by race" at bounding box center [148, 635] width 221 height 30
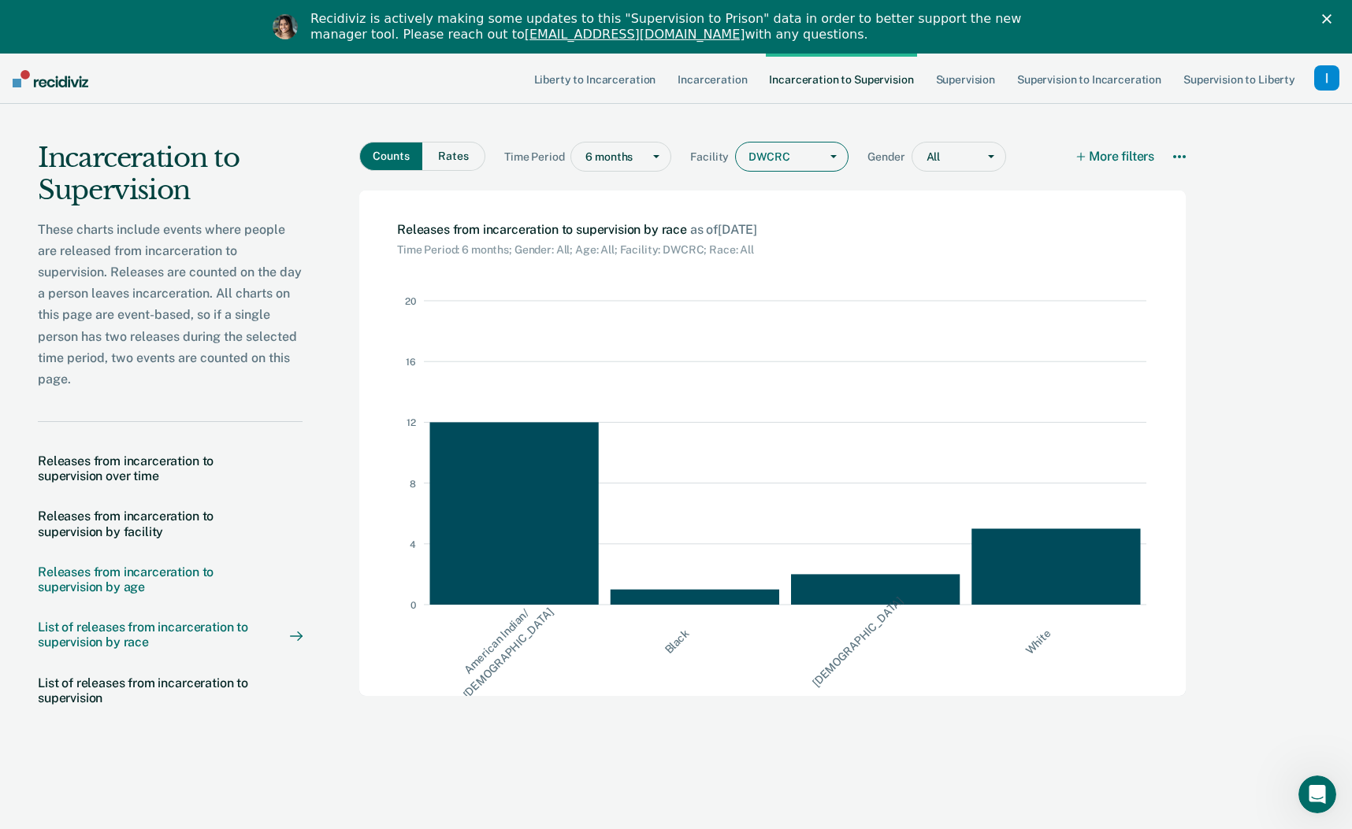
click at [97, 572] on div "Releases from incarceration to supervision by age" at bounding box center [148, 580] width 221 height 30
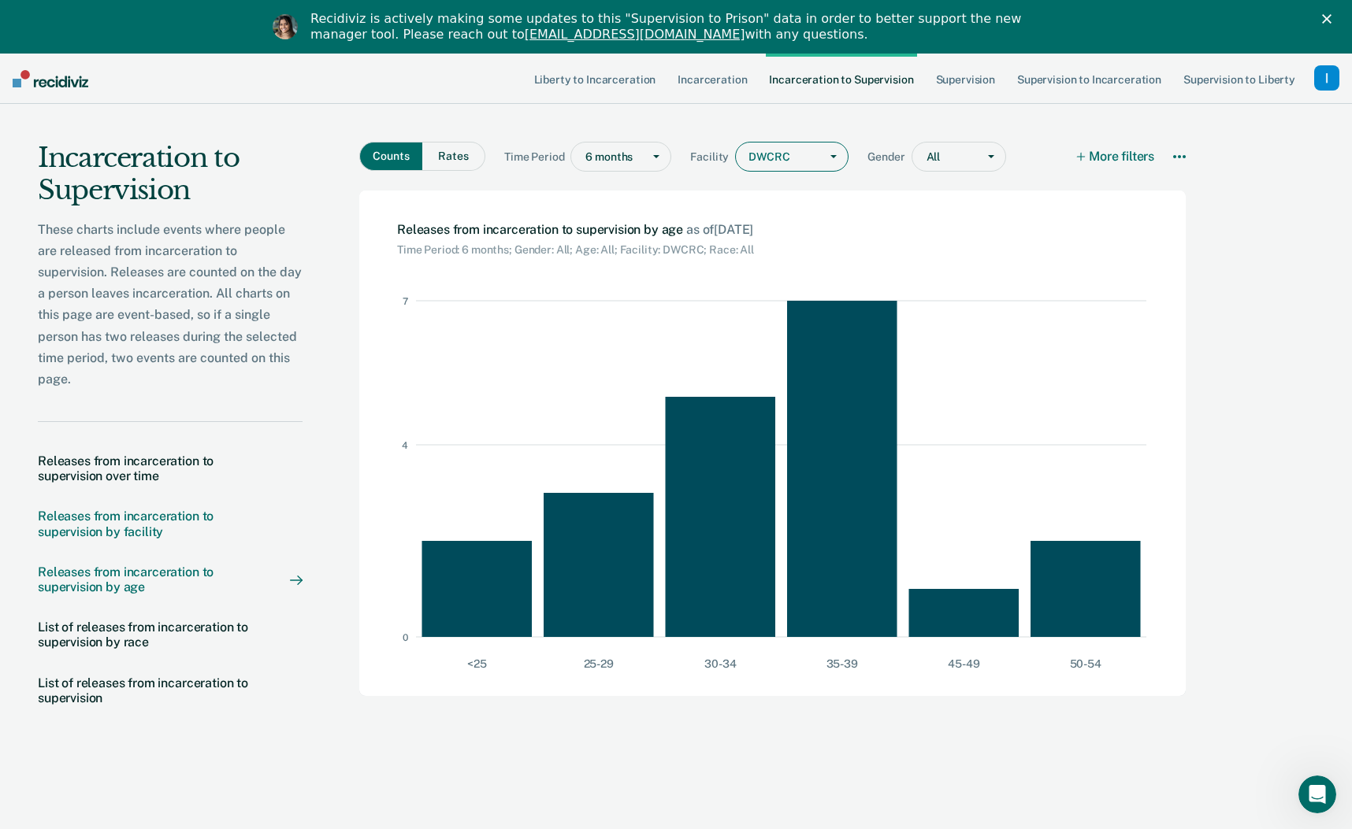
click at [115, 514] on div "Releases from incarceration to supervision by facility" at bounding box center [148, 524] width 221 height 30
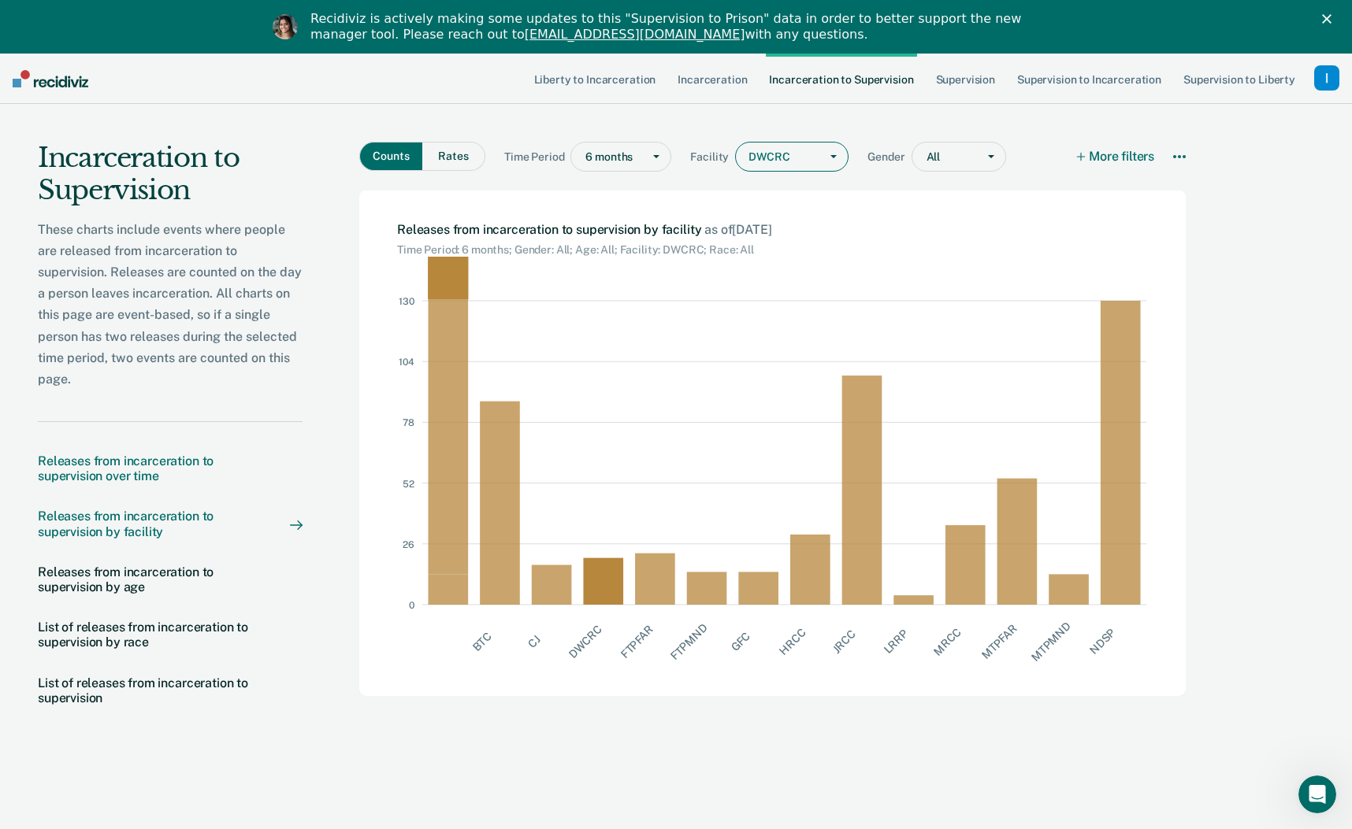
click at [114, 461] on div "Releases from incarceration to supervision over time" at bounding box center [148, 469] width 221 height 30
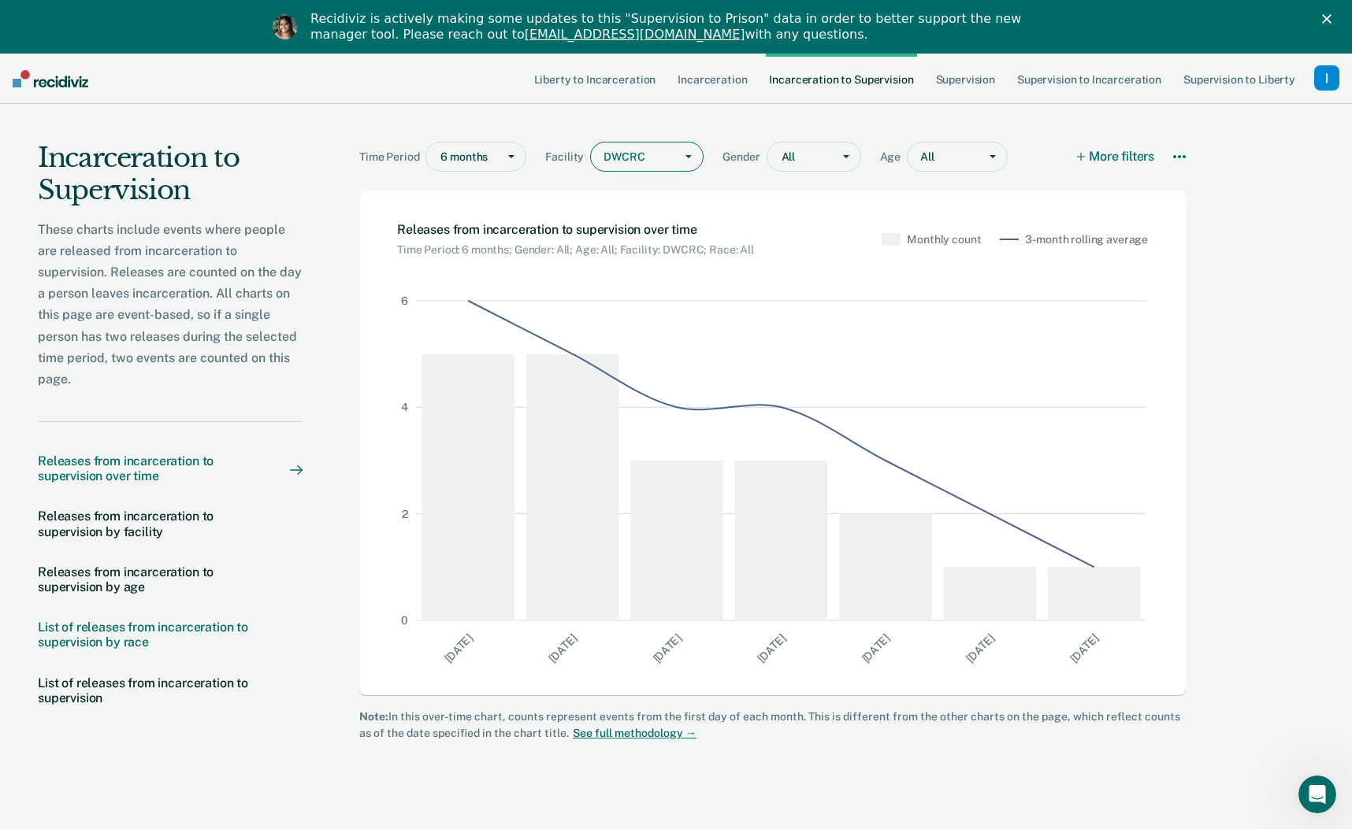
click at [104, 639] on div "List of releases from incarceration to supervision by race" at bounding box center [148, 635] width 221 height 30
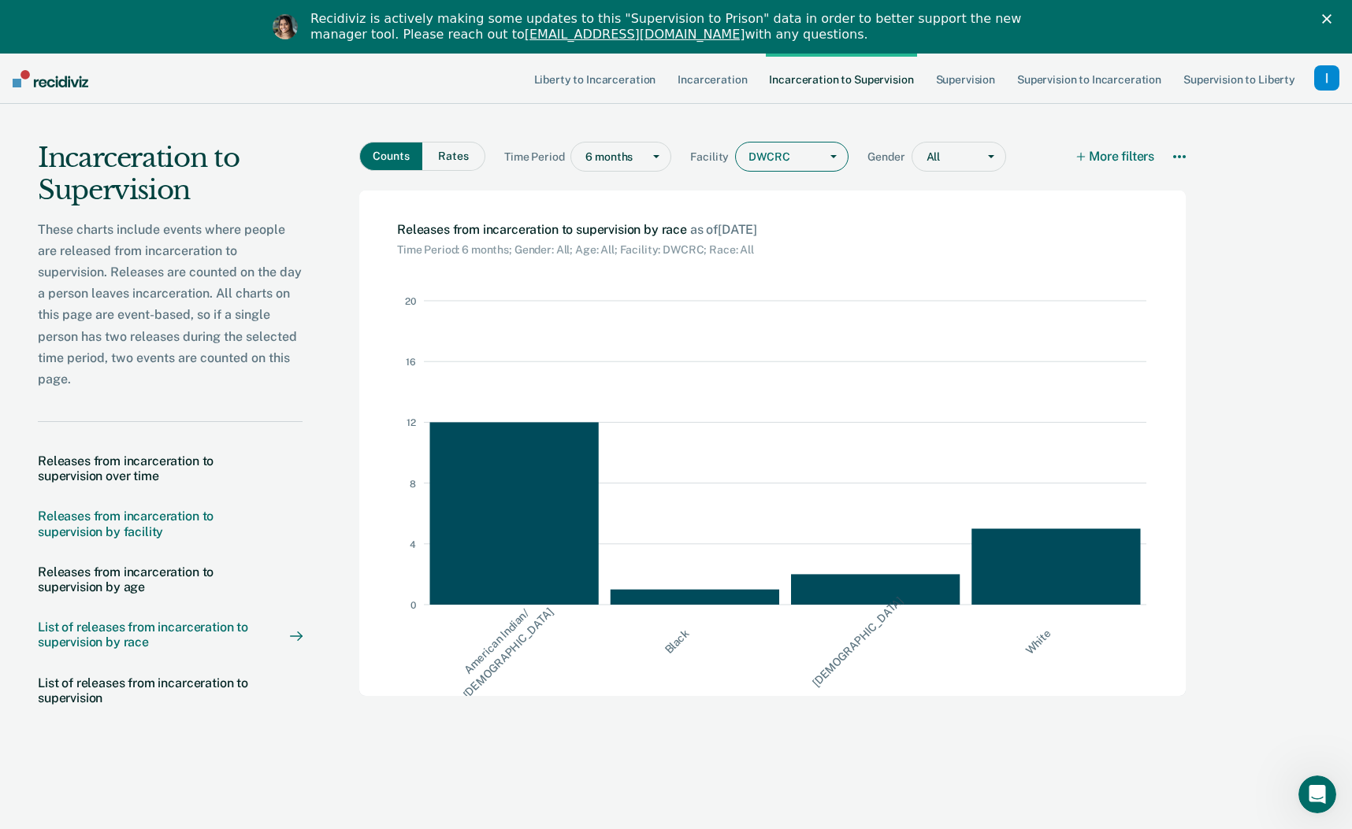
click at [100, 534] on div "Releases from incarceration to supervision by facility" at bounding box center [148, 524] width 221 height 30
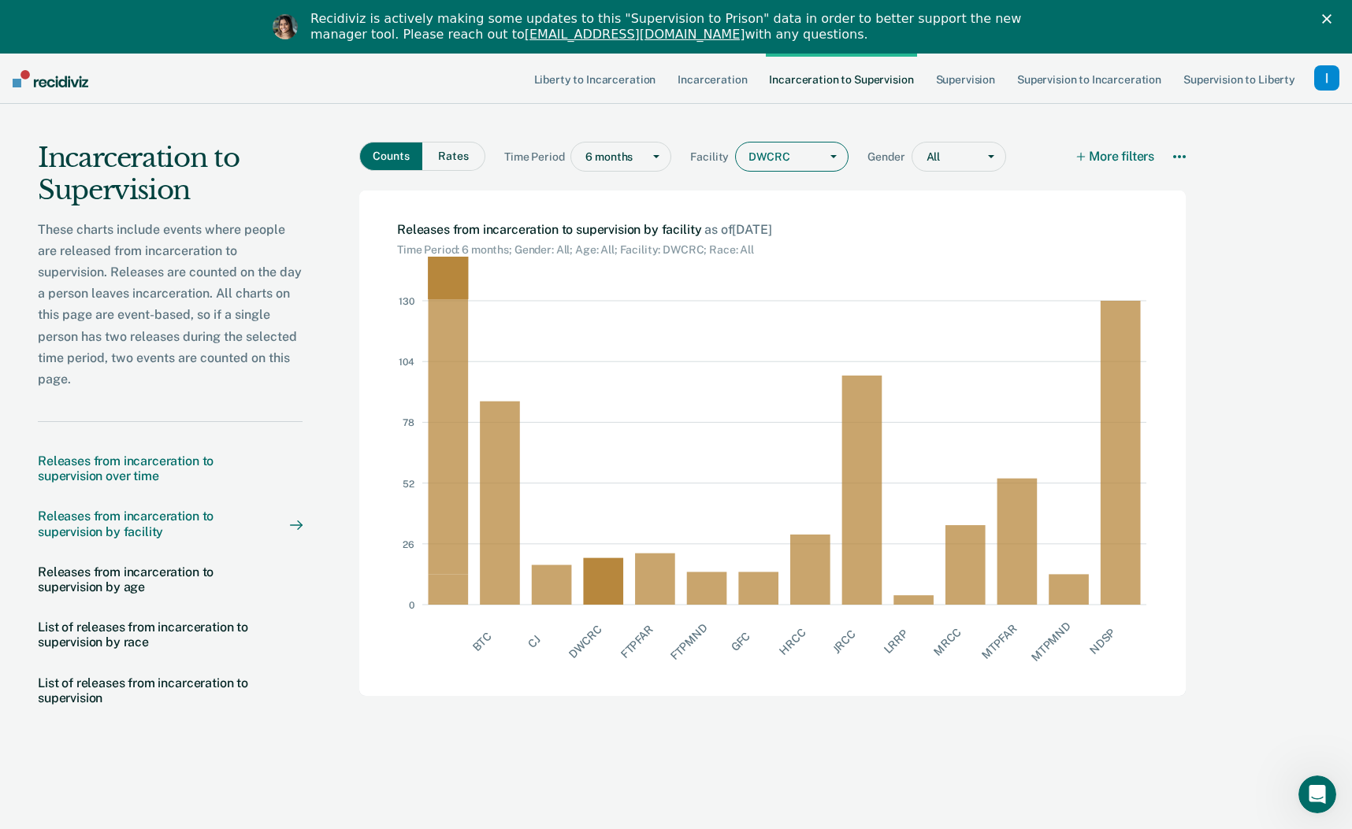
click at [95, 463] on div "Releases from incarceration to supervision over time" at bounding box center [148, 469] width 221 height 30
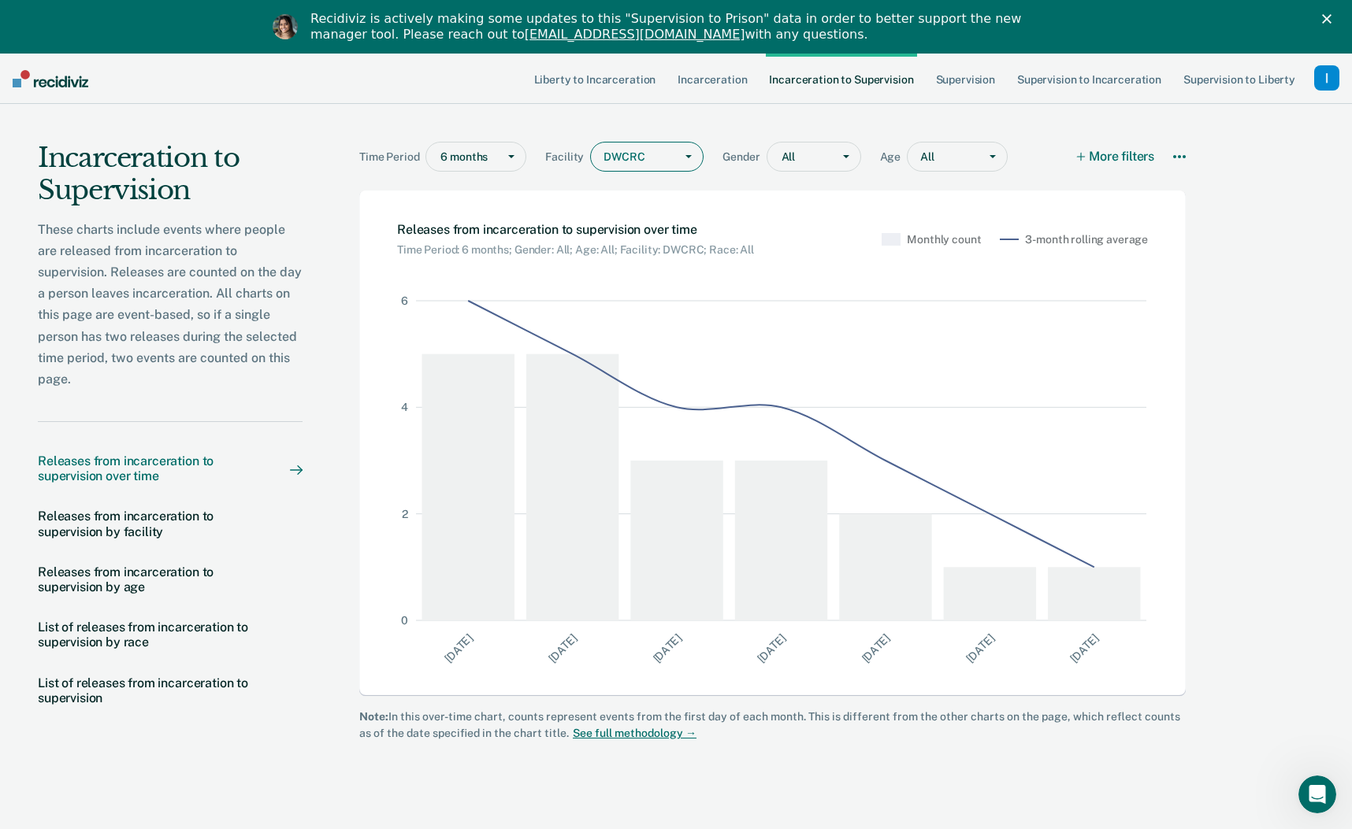
click at [171, 301] on div "These charts include events where people are released from incarceration to sup…" at bounding box center [170, 305] width 265 height 172
click at [349, 201] on div "Time Period 6 months Facility DWCRC Gender All Age All More filters Download Da…" at bounding box center [775, 485] width 946 height 763
